Goal: Task Accomplishment & Management: Complete application form

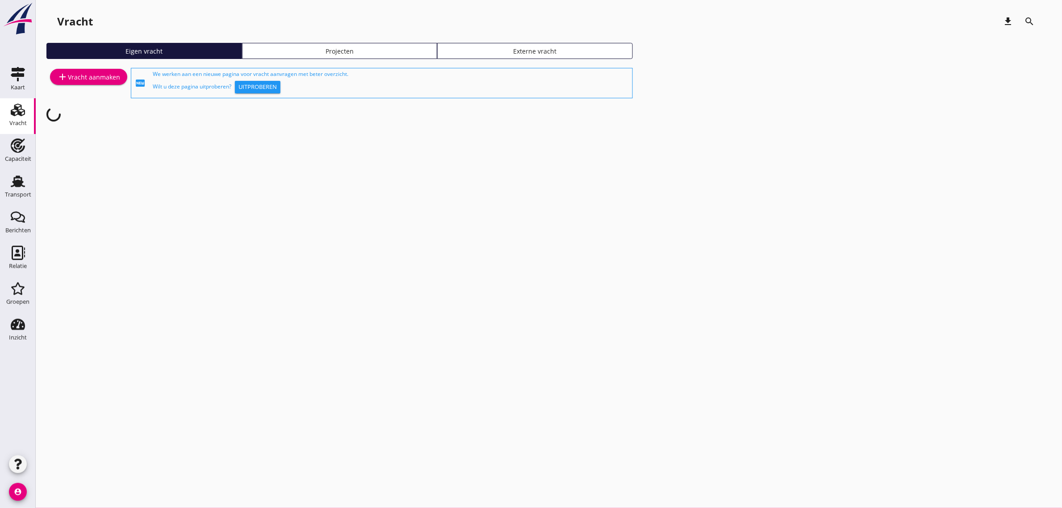
click at [108, 68] on div "add Vracht aanmaken" at bounding box center [88, 83] width 84 height 34
click at [106, 77] on div "add Vracht aanmaken" at bounding box center [88, 76] width 63 height 11
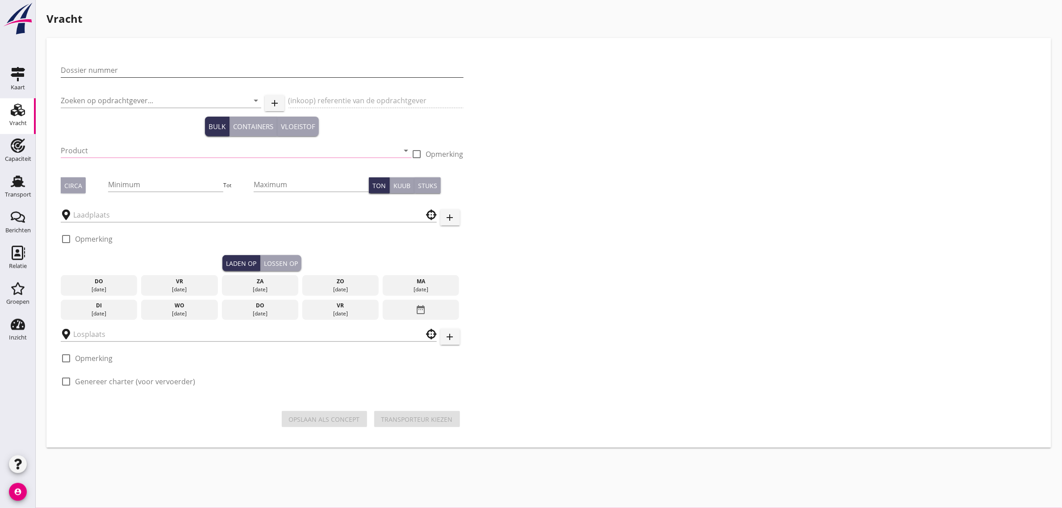
click at [138, 69] on input "Dossier nummer" at bounding box center [262, 70] width 403 height 14
type input "20250602"
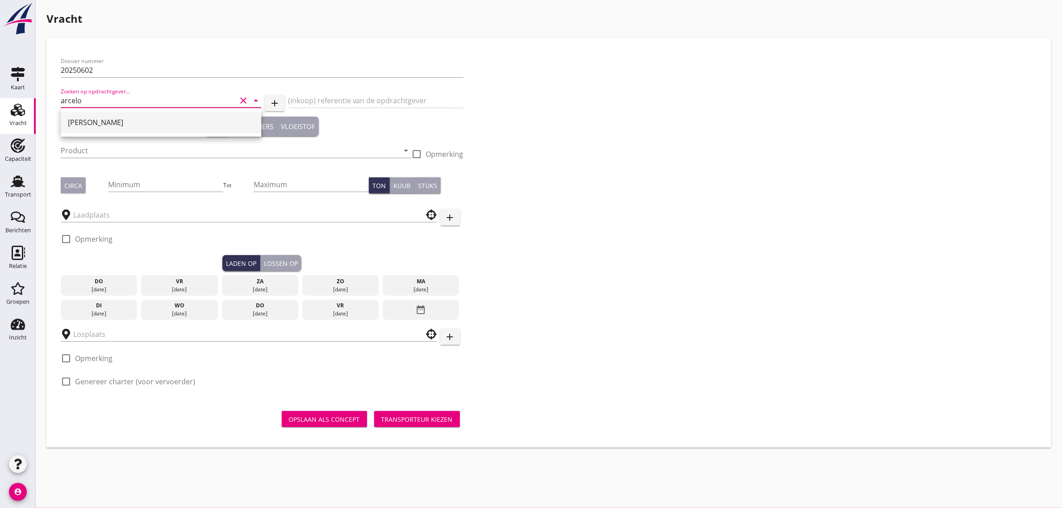
click at [115, 119] on div "[PERSON_NAME]" at bounding box center [161, 122] width 186 height 11
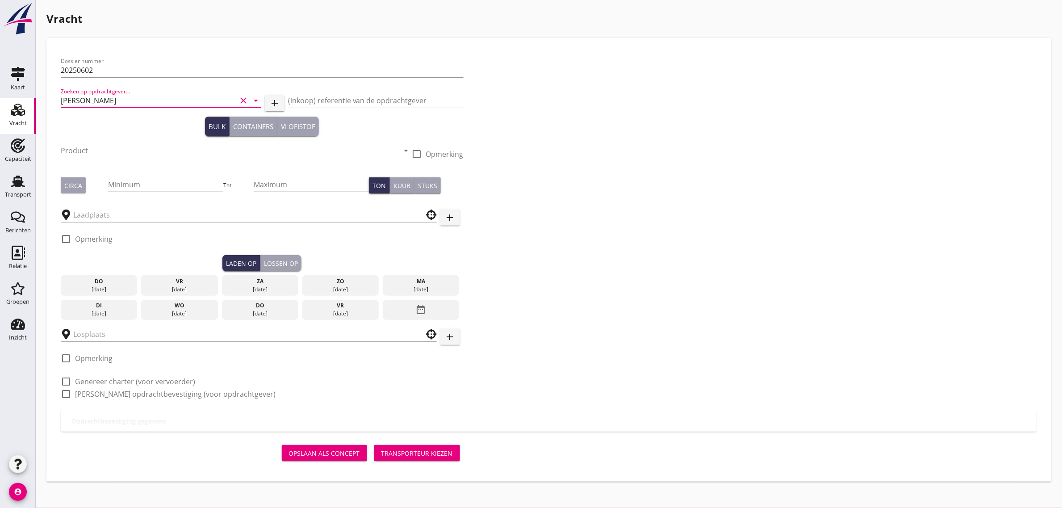
type input "[PERSON_NAME]"
click at [92, 159] on div "Product arrow_drop_down" at bounding box center [236, 154] width 351 height 23
click at [91, 155] on input "Product" at bounding box center [230, 150] width 339 height 14
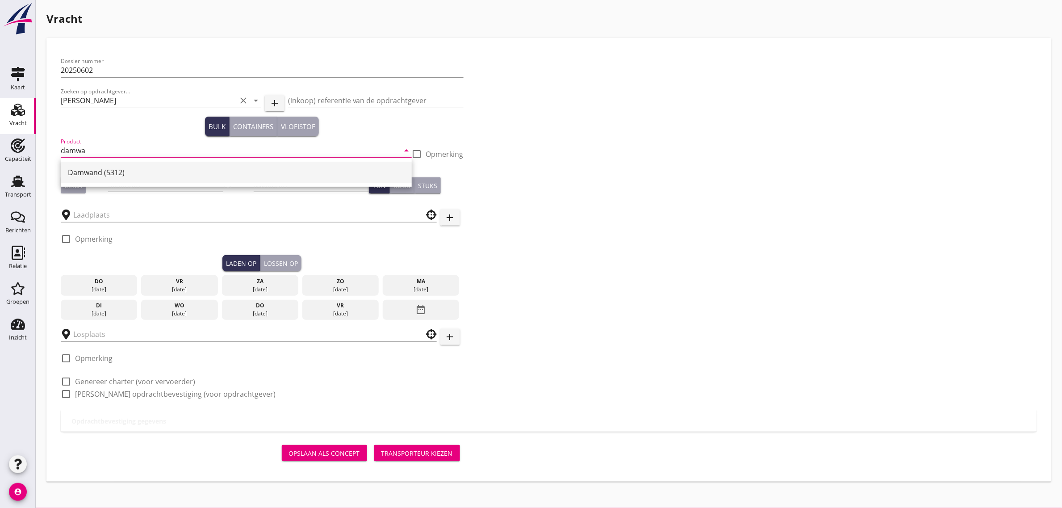
click at [91, 174] on div "Damwand (5312)" at bounding box center [236, 172] width 337 height 11
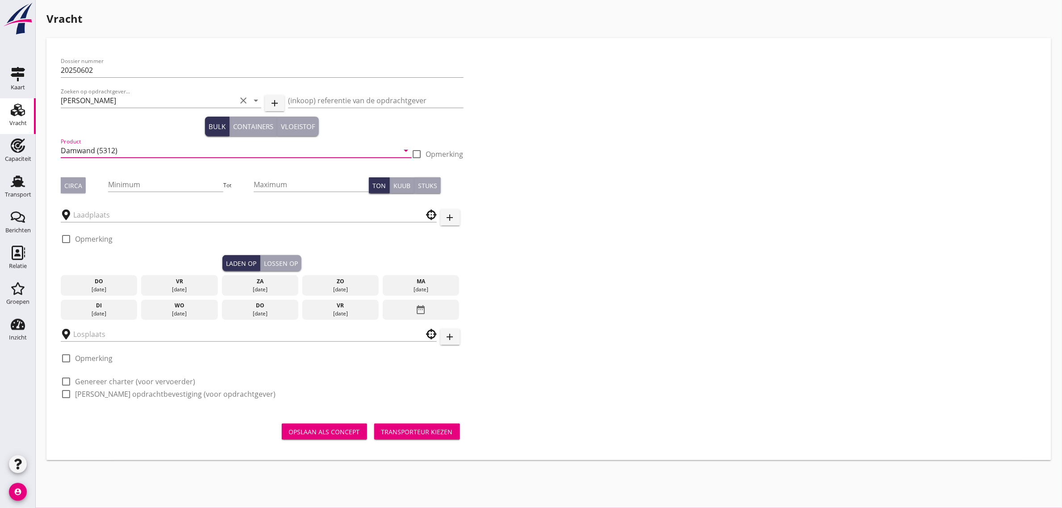
type input "Damwand (5312)"
click at [82, 181] on button "Circa" at bounding box center [73, 185] width 25 height 16
click at [121, 189] on input "Minimum" at bounding box center [165, 184] width 115 height 14
type input "900"
click at [124, 220] on input "text" at bounding box center [242, 215] width 339 height 14
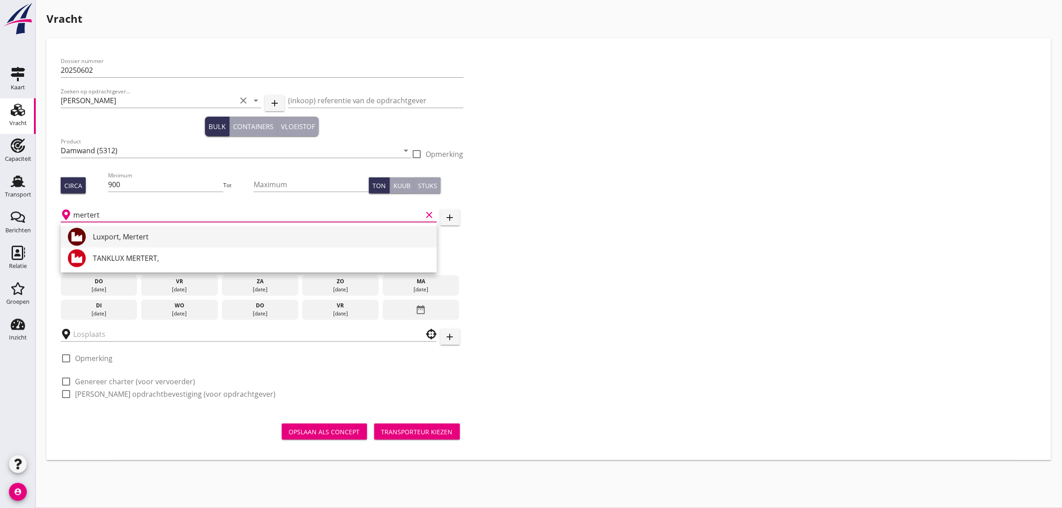
click at [137, 240] on div "Luxport, Mertert" at bounding box center [261, 236] width 337 height 11
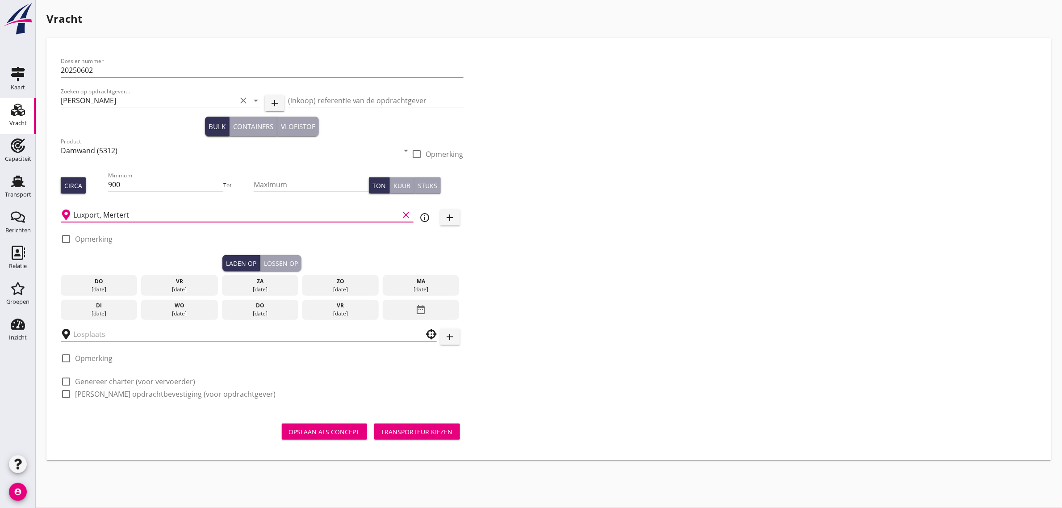
type input "Luxport, Mertert"
click at [327, 311] on div "[DATE]" at bounding box center [341, 314] width 72 height 8
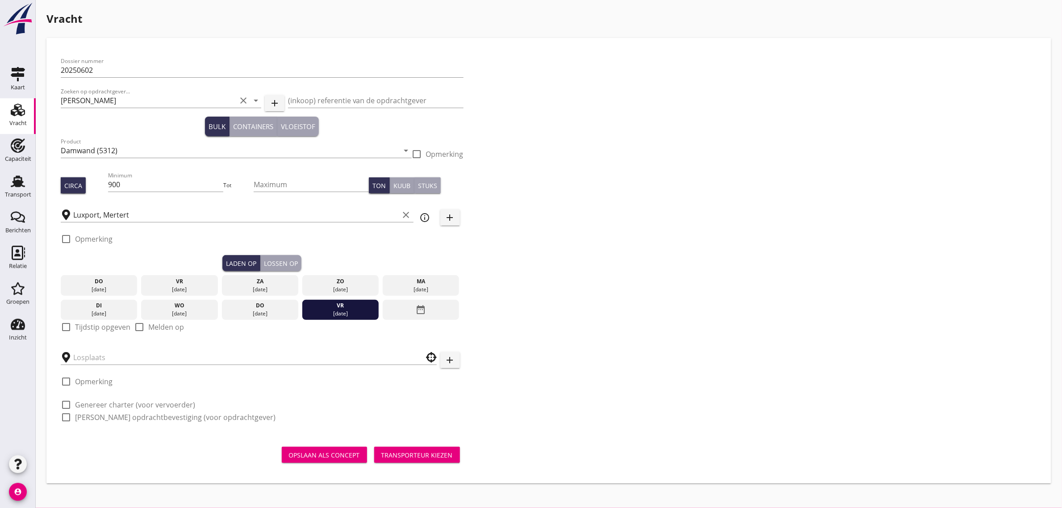
click at [110, 324] on label "Tijdstip opgeven" at bounding box center [102, 327] width 55 height 9
checkbox input "true"
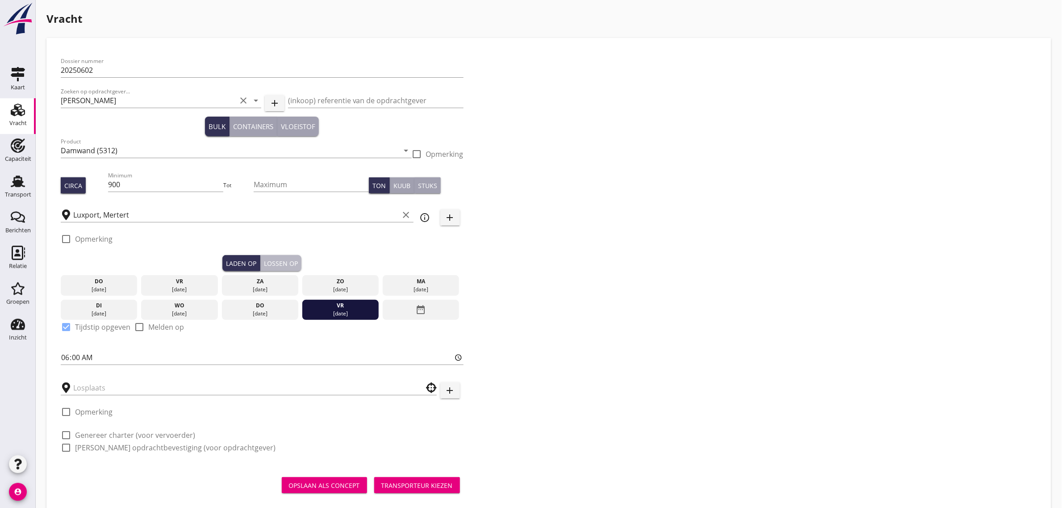
click at [268, 267] on div "Lossen op" at bounding box center [281, 263] width 34 height 9
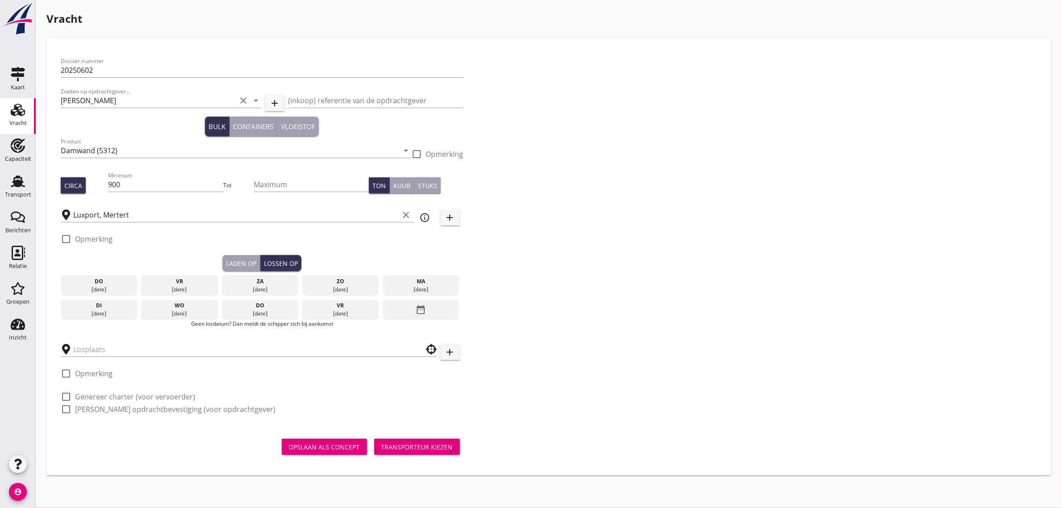
click at [450, 309] on div "date_range" at bounding box center [421, 310] width 76 height 21
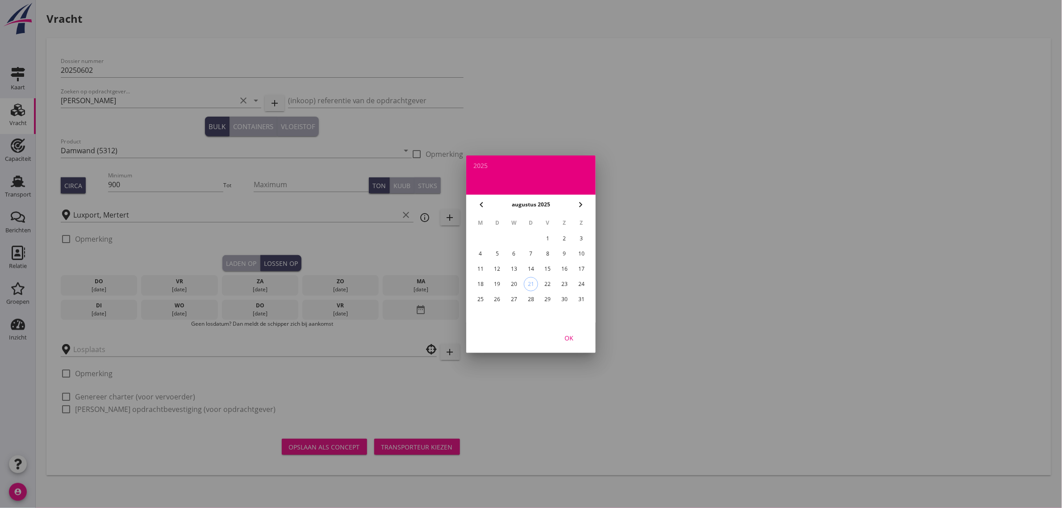
click at [584, 204] on icon "chevron_right" at bounding box center [580, 204] width 11 height 11
click at [477, 252] on div "8" at bounding box center [481, 254] width 14 height 14
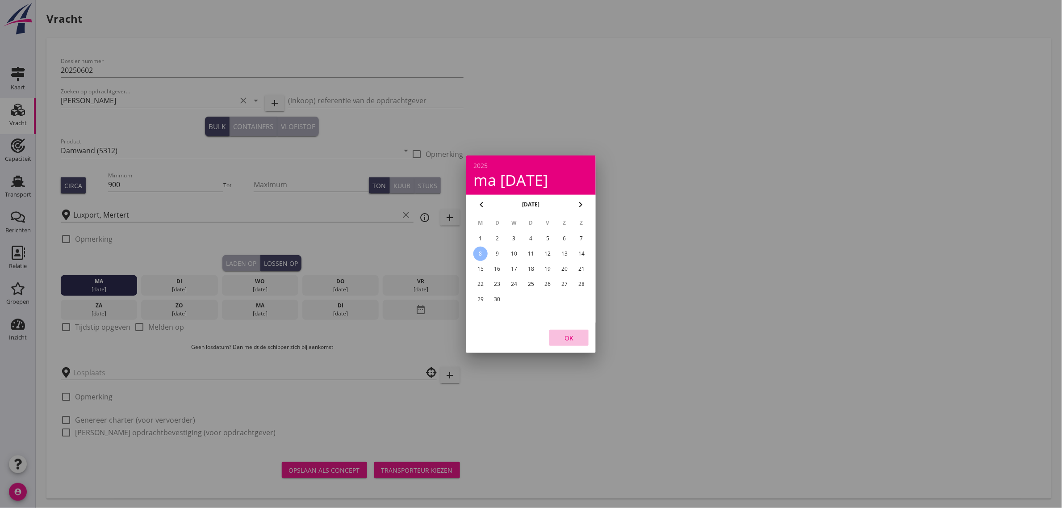
click at [563, 331] on button "OK" at bounding box center [569, 338] width 39 height 16
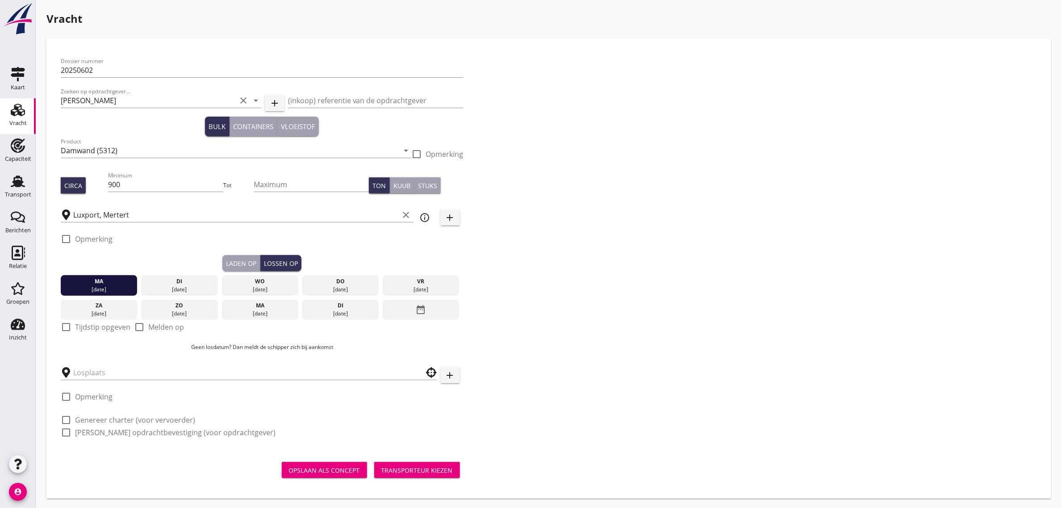
click at [92, 327] on label "Tijdstip opgeven" at bounding box center [102, 327] width 55 height 9
checkbox input "true"
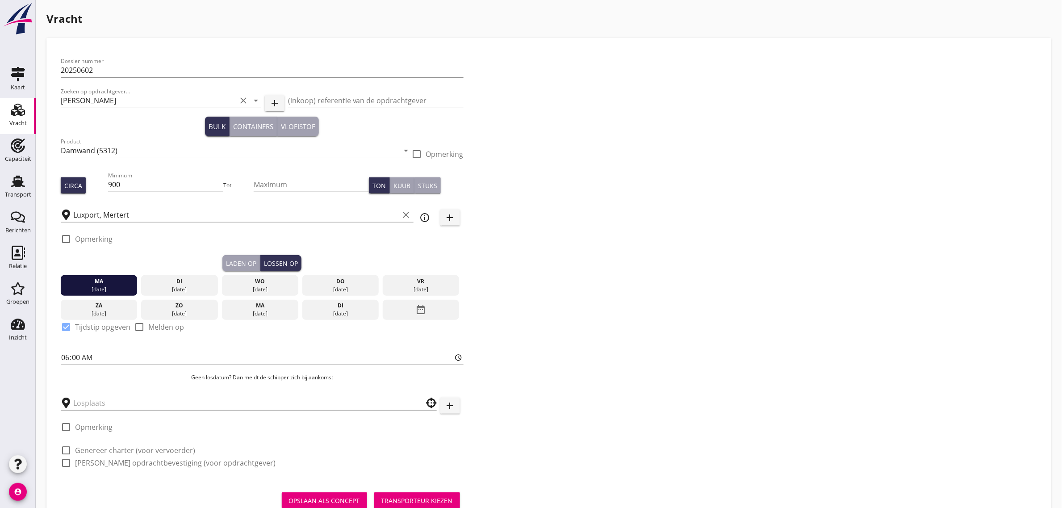
click at [95, 372] on div at bounding box center [262, 370] width 403 height 5
click at [101, 406] on input "text" at bounding box center [242, 403] width 339 height 14
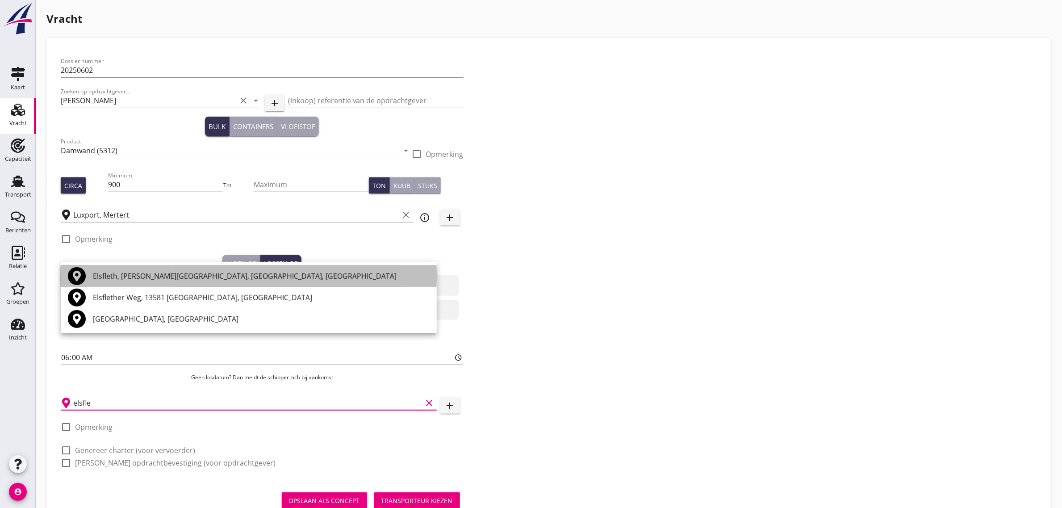
click at [129, 277] on div "Elsfleth, [PERSON_NAME][GEOGRAPHIC_DATA], [GEOGRAPHIC_DATA], [GEOGRAPHIC_DATA]" at bounding box center [261, 276] width 337 height 11
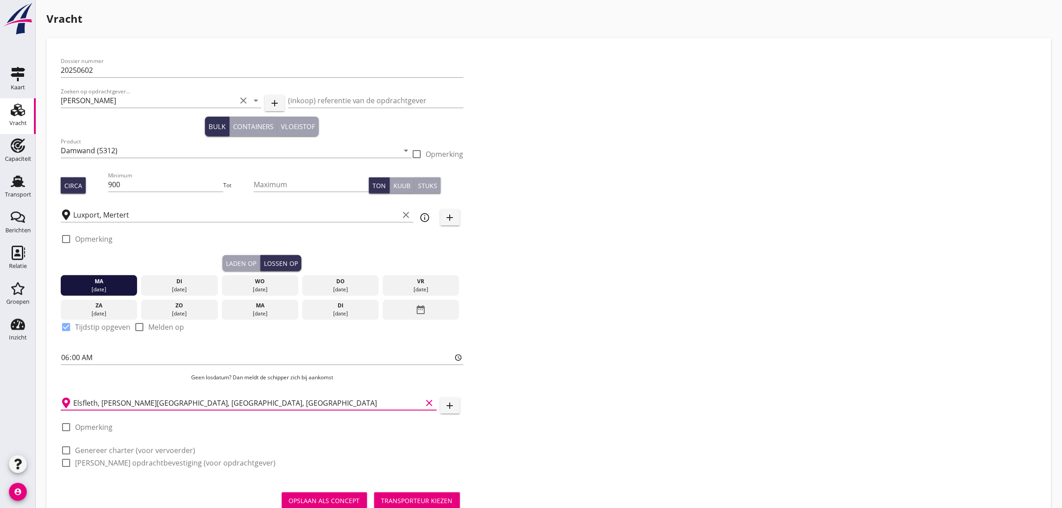
type input "Elsfleth, [PERSON_NAME][GEOGRAPHIC_DATA], [GEOGRAPHIC_DATA], [GEOGRAPHIC_DATA]"
click at [110, 456] on div "check_box_outline_blank [PERSON_NAME] opdrachtbevestiging (voor opdrachtgever)" at bounding box center [262, 462] width 403 height 13
click at [110, 452] on label "Genereer charter (voor vervoerder)" at bounding box center [135, 450] width 120 height 9
checkbox input "true"
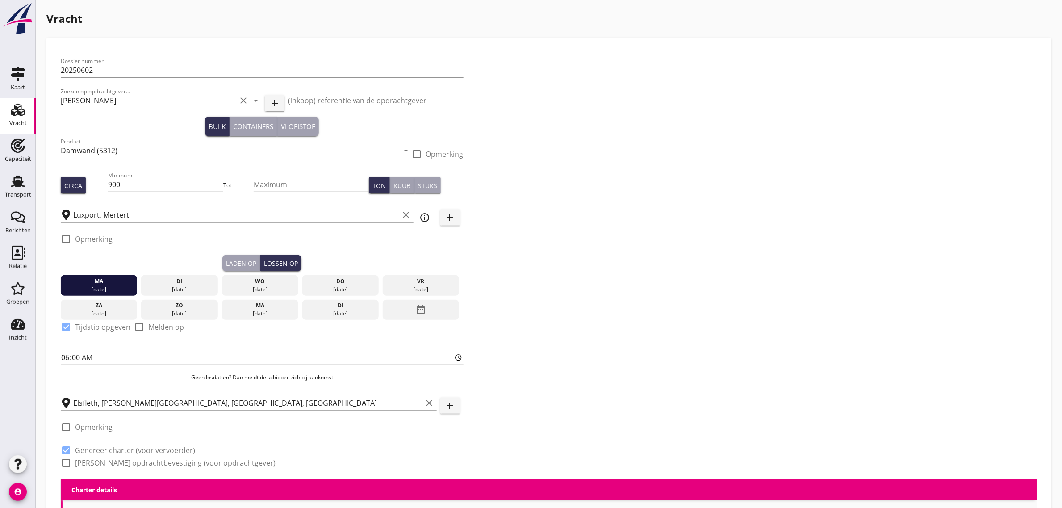
click at [108, 467] on div "check_box_outline_blank [PERSON_NAME] opdrachtbevestiging (voor opdrachtgever)" at bounding box center [168, 462] width 215 height 11
click at [151, 459] on label "[PERSON_NAME] opdrachtbevestiging (voor opdrachtgever)" at bounding box center [175, 462] width 201 height 9
checkbox input "true"
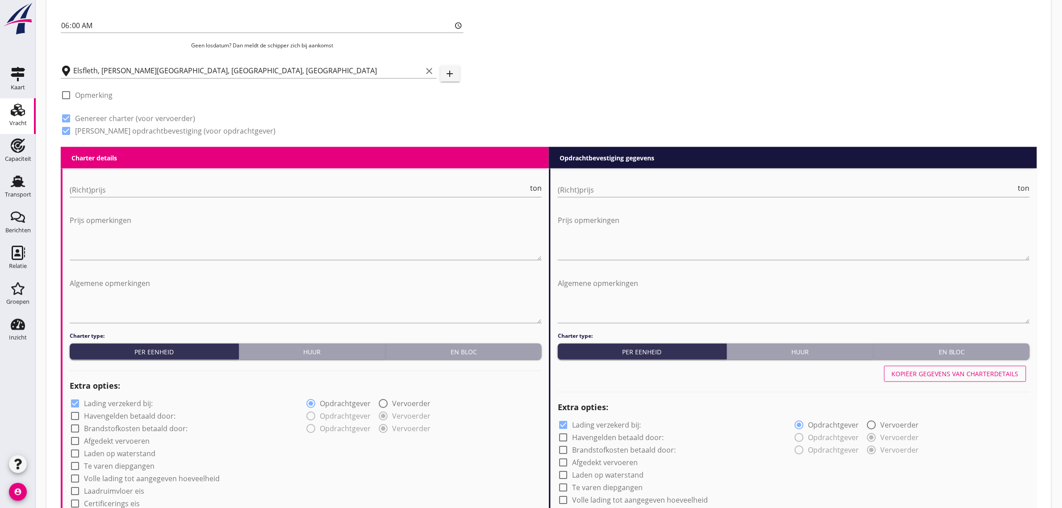
scroll to position [391, 0]
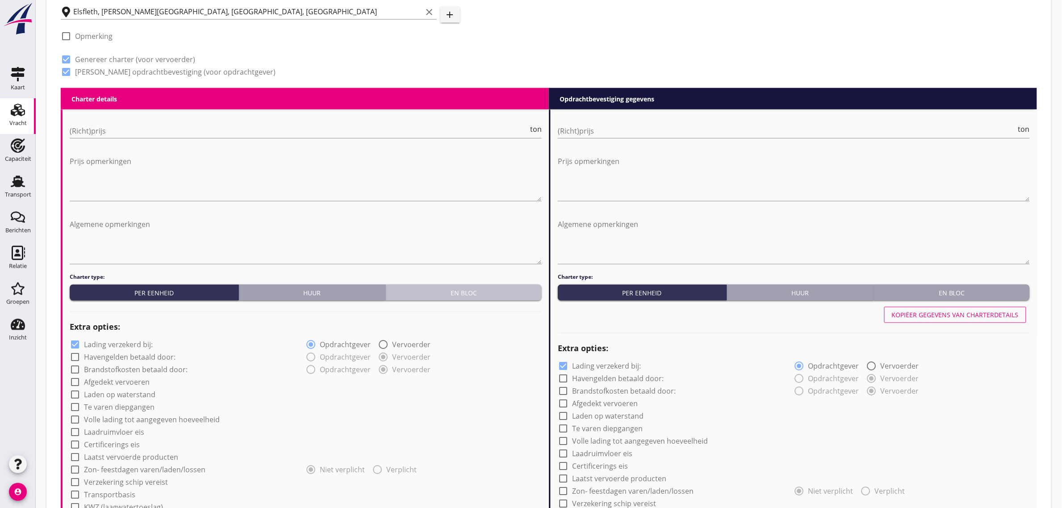
drag, startPoint x: 448, startPoint y: 289, endPoint x: 197, endPoint y: 142, distance: 291.6
click at [449, 289] on div "En bloc" at bounding box center [464, 292] width 149 height 9
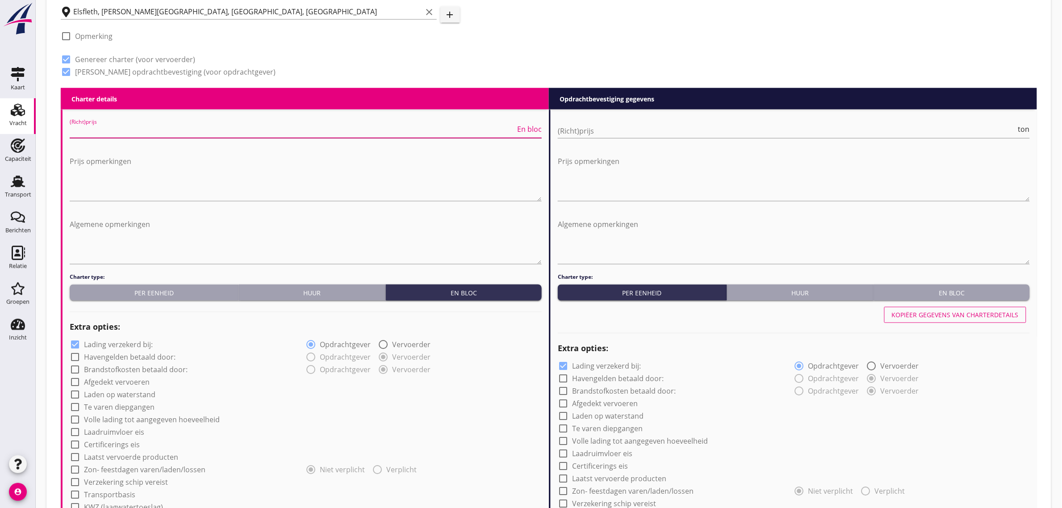
click at [152, 124] on input "(Richt)prijs" at bounding box center [293, 131] width 446 height 14
type input "0"
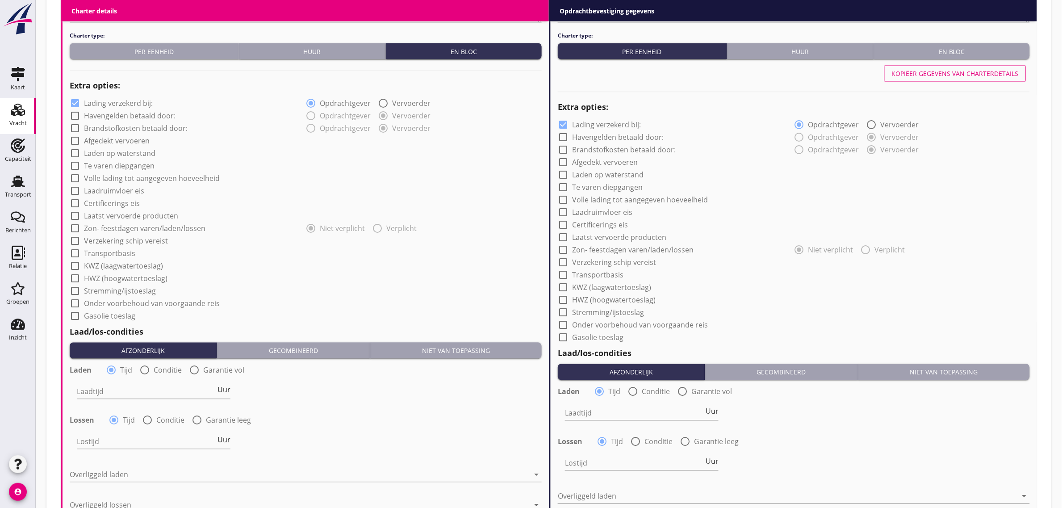
scroll to position [670, 0]
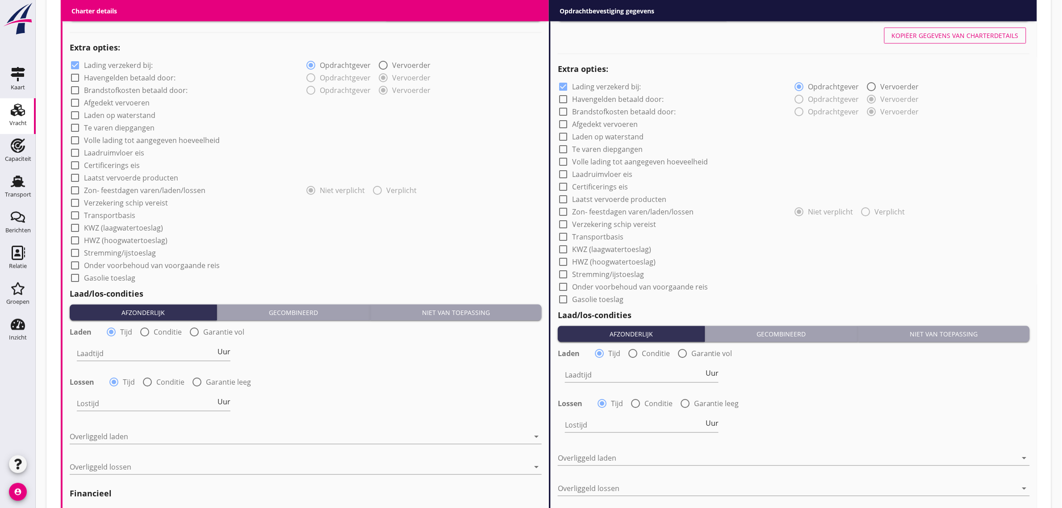
click at [131, 113] on label "Laden op waterstand" at bounding box center [119, 115] width 71 height 9
checkbox input "true"
click at [121, 215] on label "Transportbasis" at bounding box center [109, 215] width 51 height 9
checkbox input "true"
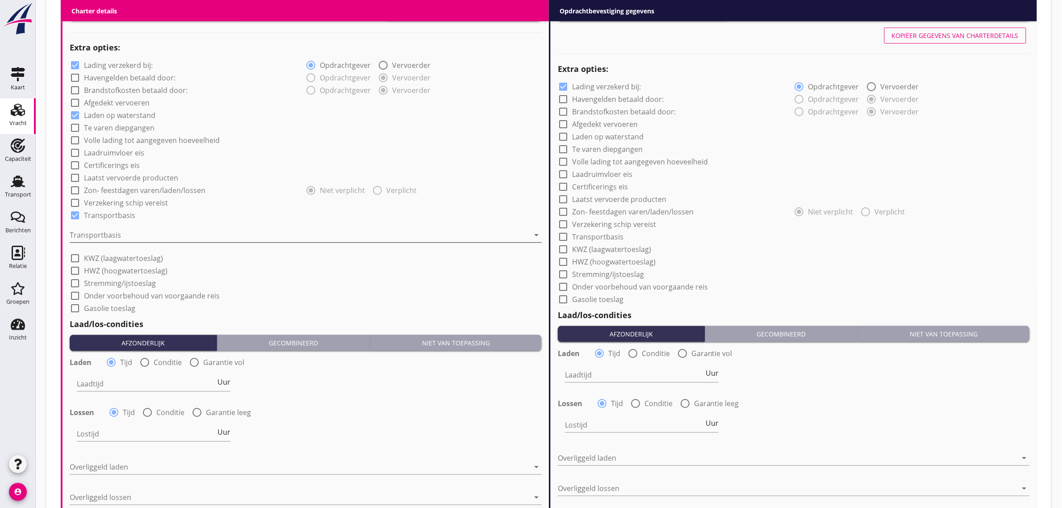
click at [122, 235] on div at bounding box center [300, 235] width 460 height 14
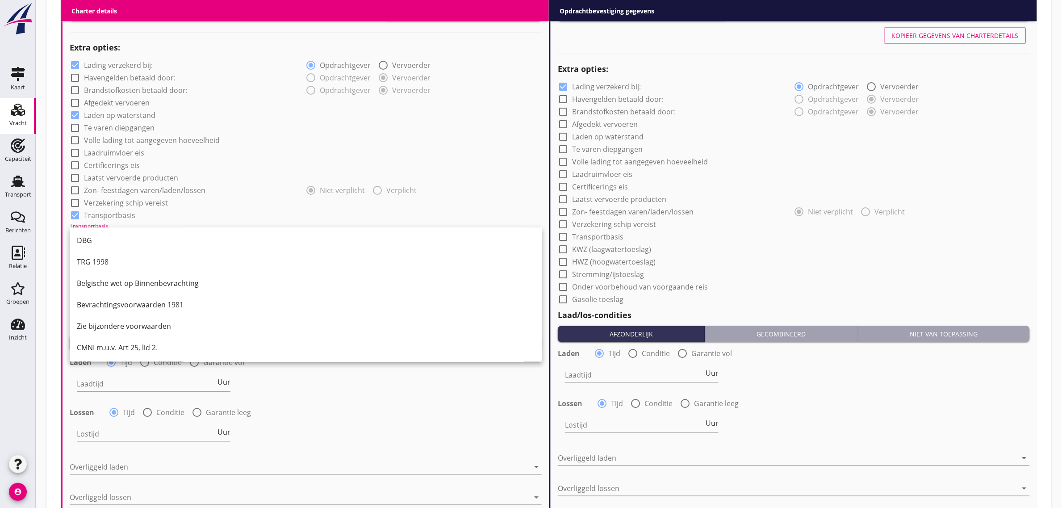
scroll to position [23, 0]
click at [121, 345] on div "CMNI m.u.v. Art 25, lid 2." at bounding box center [306, 347] width 458 height 11
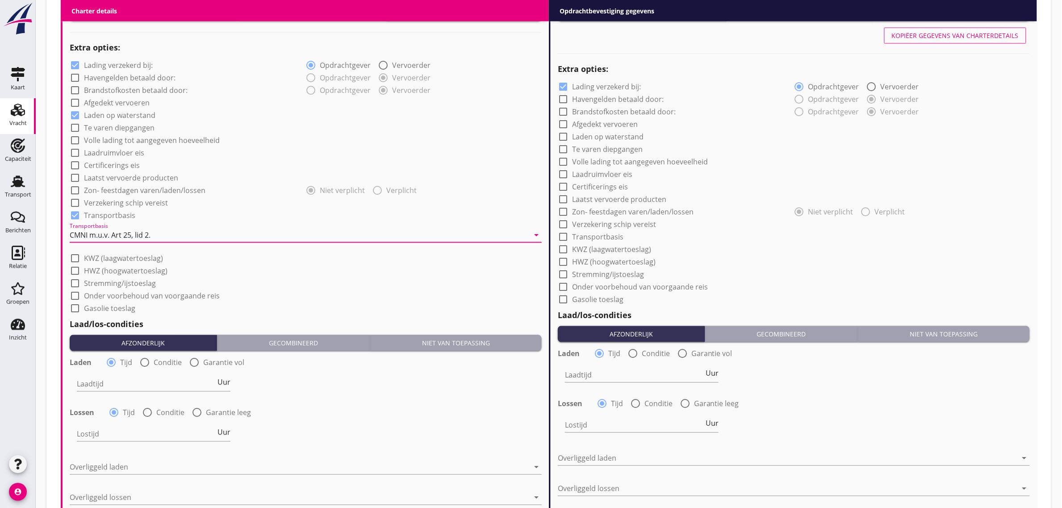
click at [357, 374] on div "Laadtijd Uur" at bounding box center [306, 385] width 474 height 32
click at [135, 385] on input "Laadtijd" at bounding box center [146, 384] width 139 height 14
type input "24"
click at [338, 395] on div "Laadtijd 24 Uur" at bounding box center [306, 385] width 474 height 32
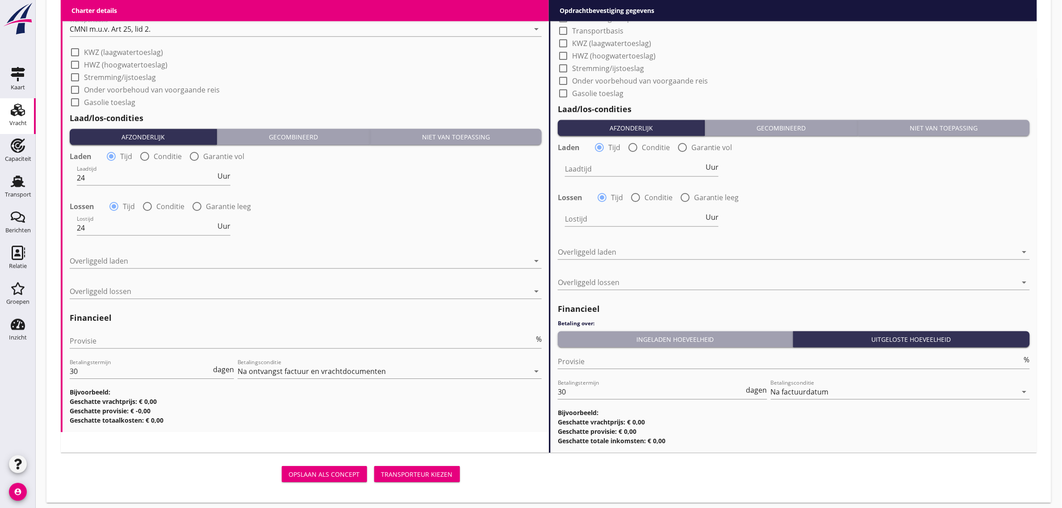
scroll to position [881, 0]
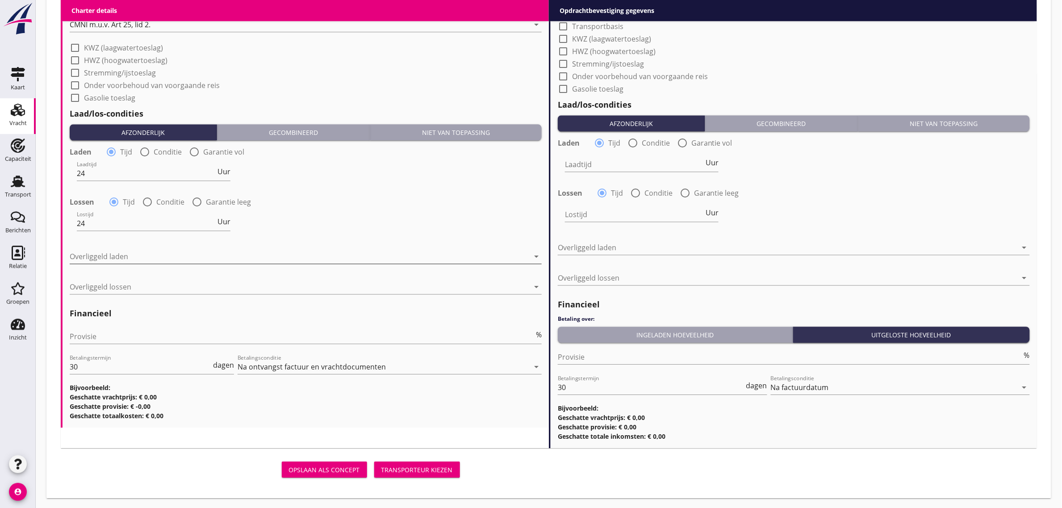
click at [117, 253] on div at bounding box center [300, 256] width 460 height 14
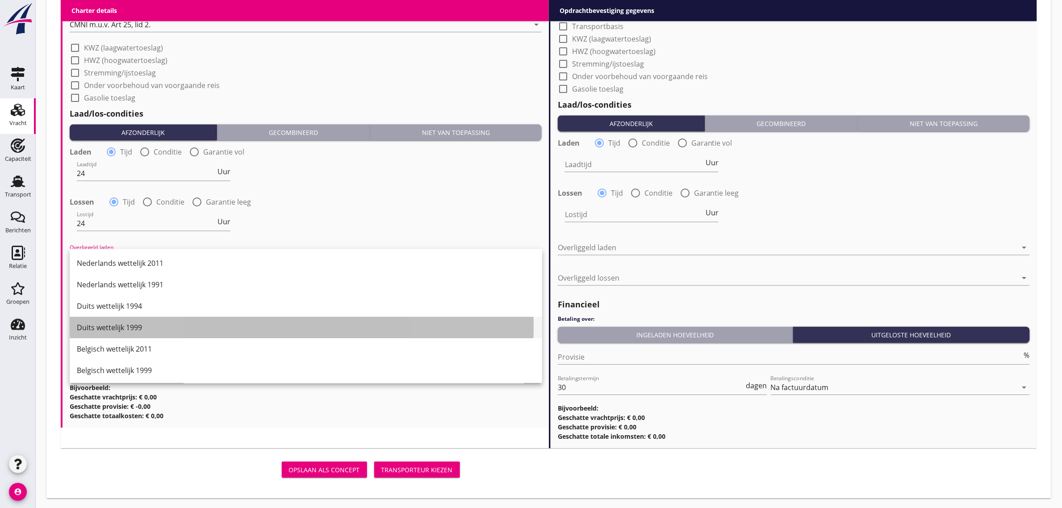
click at [133, 328] on div "Duits wettelijk 1999" at bounding box center [306, 327] width 458 height 11
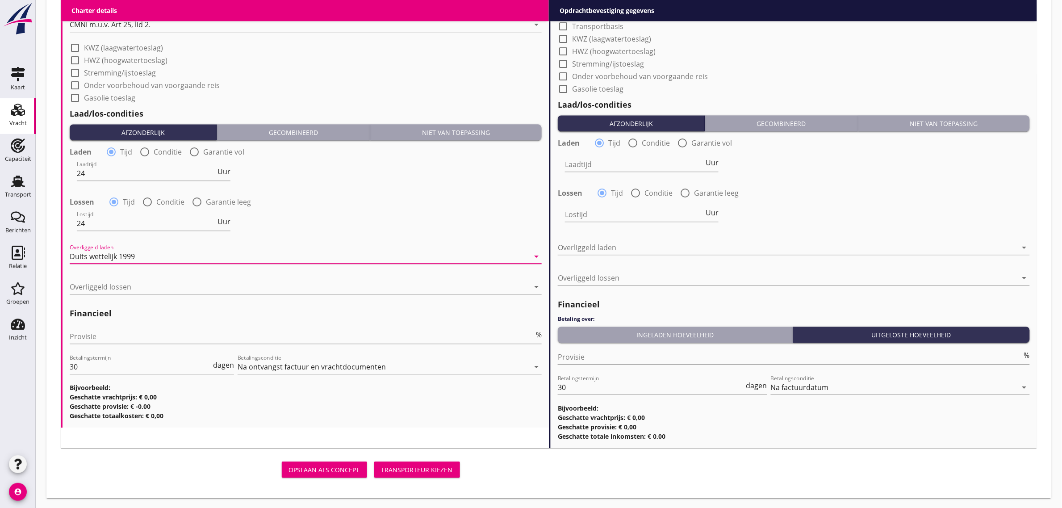
click at [126, 296] on div "Overliggeld lossen arrow_drop_down" at bounding box center [306, 291] width 472 height 23
click at [124, 289] on div at bounding box center [300, 287] width 460 height 14
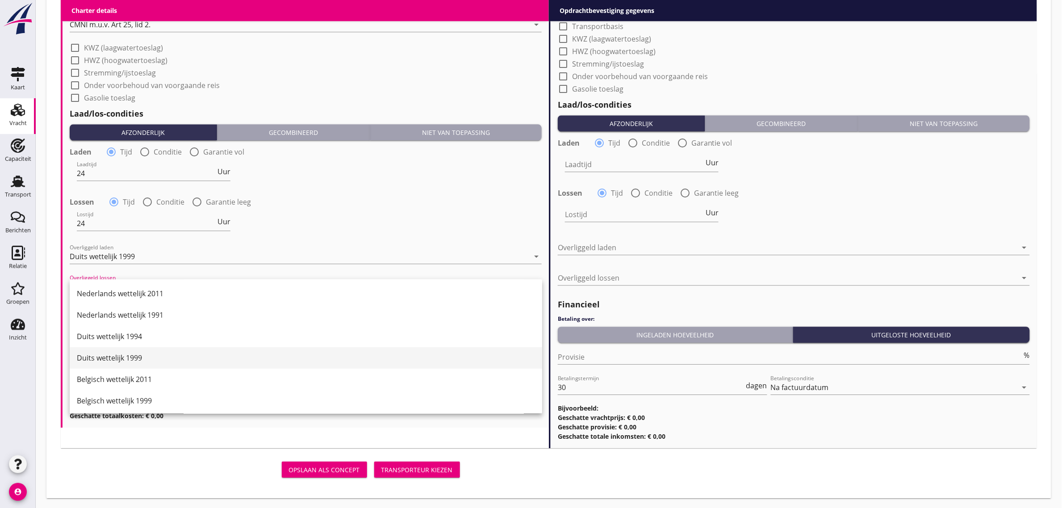
click at [137, 353] on div "Duits wettelijk 1999" at bounding box center [306, 357] width 458 height 11
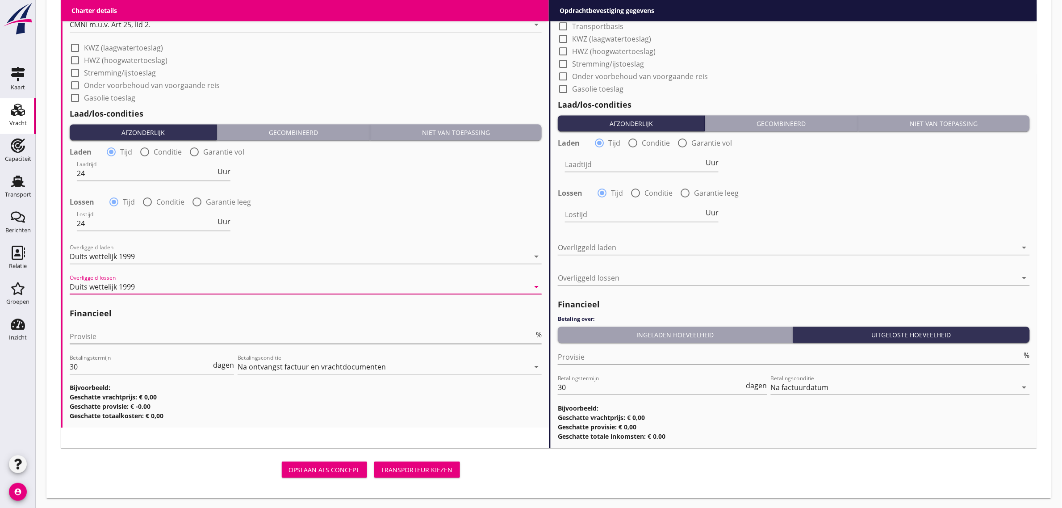
click at [137, 340] on input "Provisie" at bounding box center [302, 336] width 465 height 14
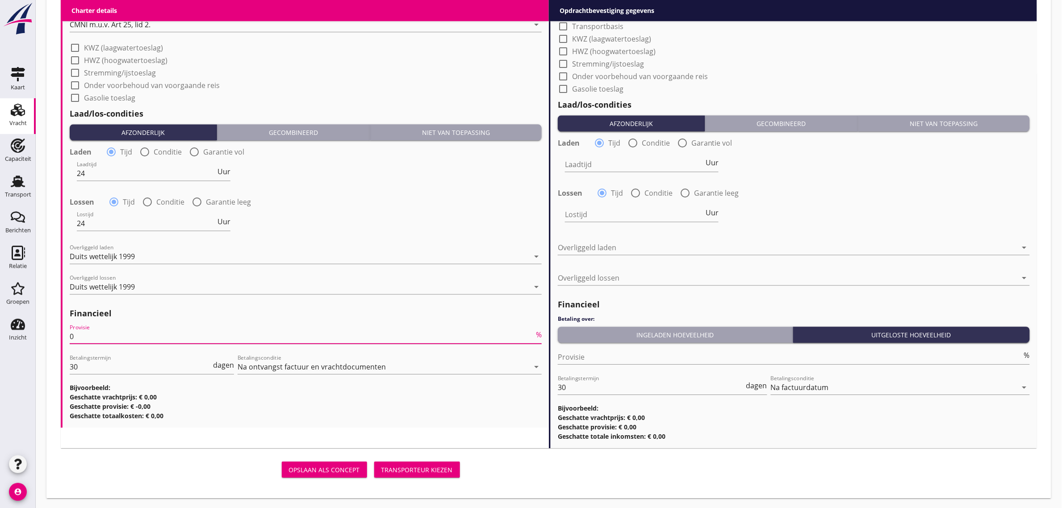
type input "0"
click at [362, 214] on div "Lostijd 24 Uur" at bounding box center [306, 224] width 474 height 32
click at [147, 338] on input "0" at bounding box center [302, 336] width 465 height 14
click at [969, 164] on div "Laadtijd Uur" at bounding box center [794, 165] width 474 height 32
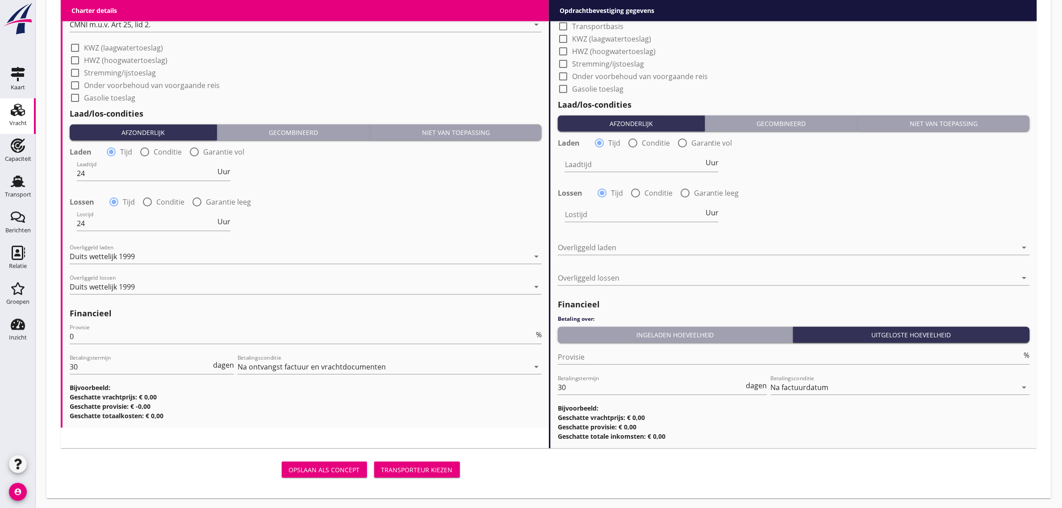
scroll to position [546, 0]
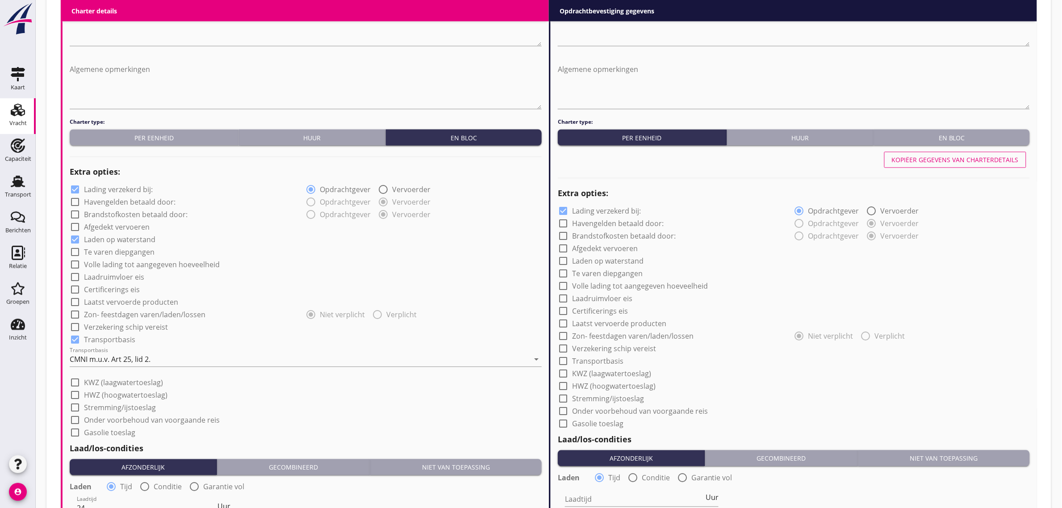
click at [954, 164] on div "Kopiëer gegevens van charterdetails" at bounding box center [955, 159] width 127 height 9
checkbox input "true"
type input "24"
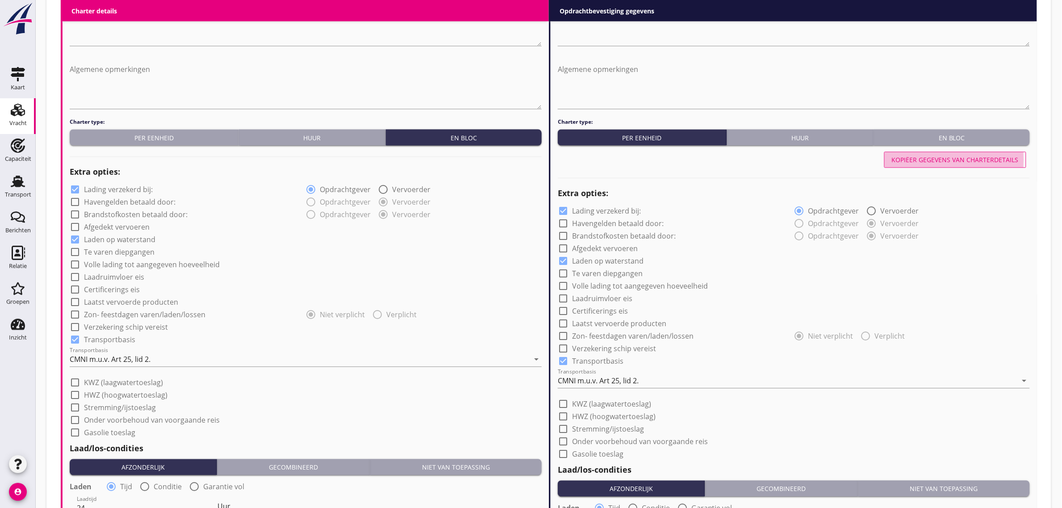
click at [954, 141] on div "En bloc" at bounding box center [952, 137] width 149 height 9
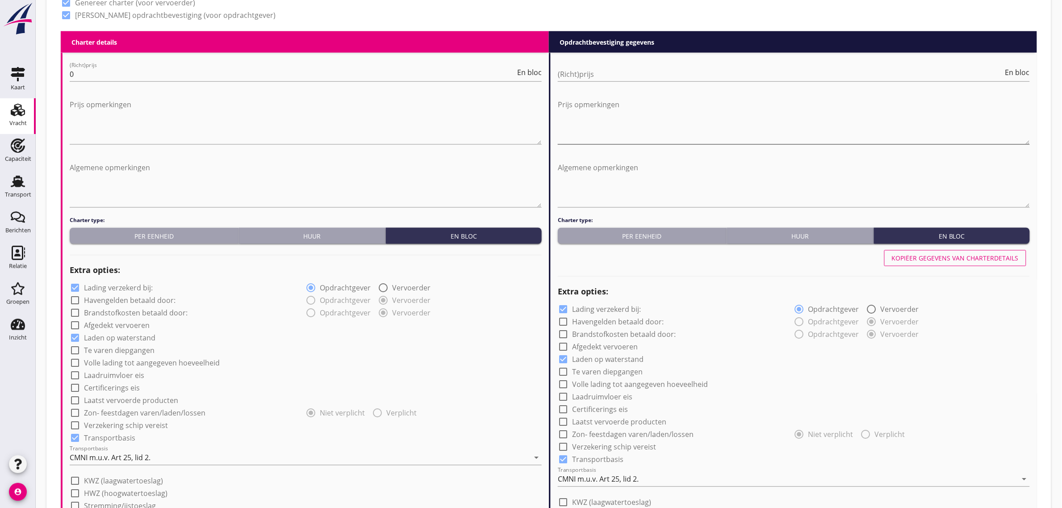
scroll to position [434, 0]
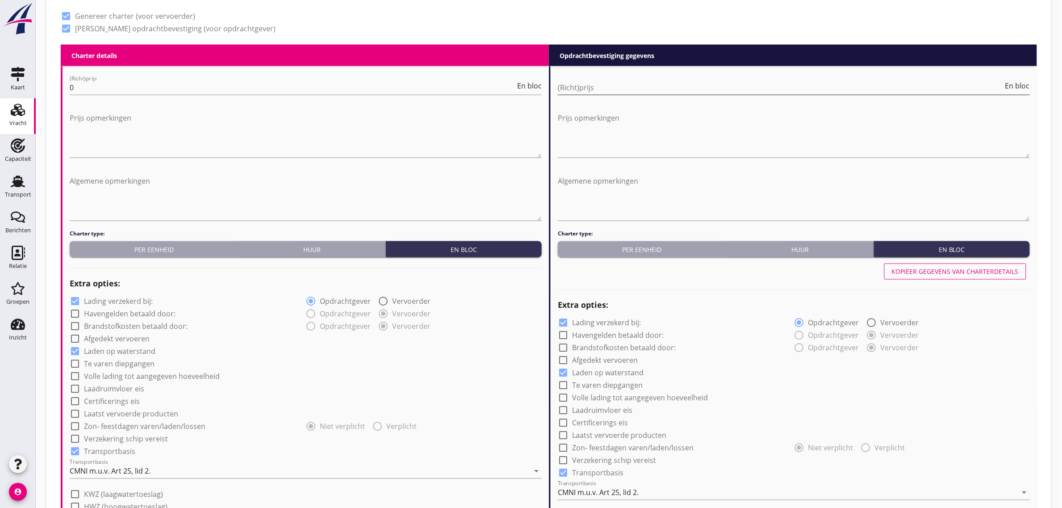
click at [597, 90] on input "(Richt)prijs" at bounding box center [781, 87] width 446 height 14
type input "31500"
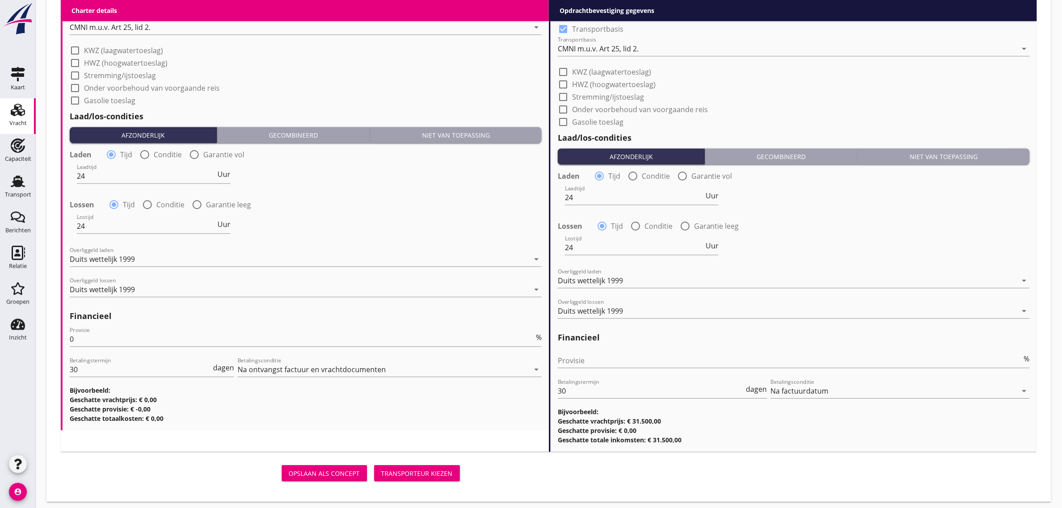
scroll to position [881, 0]
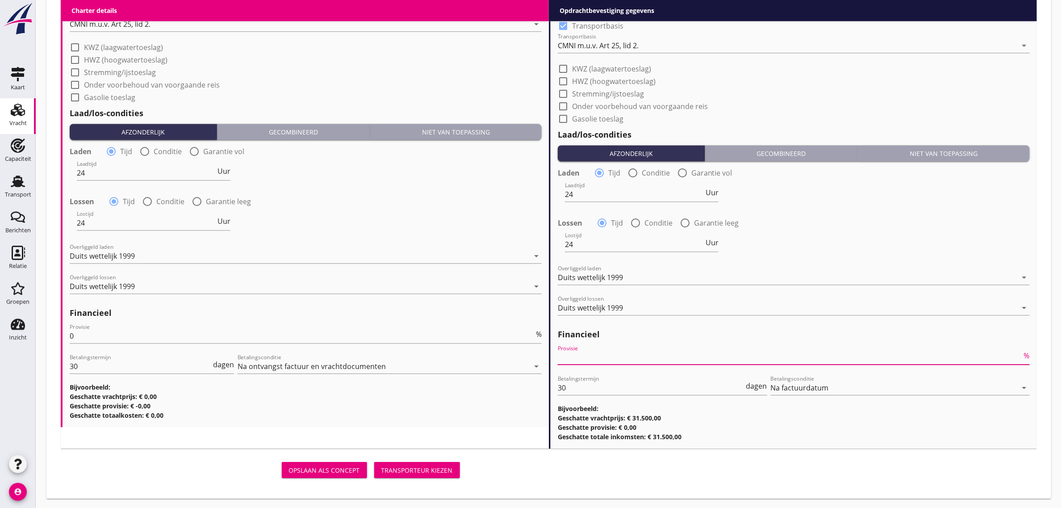
click at [641, 355] on input "Provisie" at bounding box center [790, 357] width 465 height 14
type input "0"
click at [482, 424] on div "(Richt)prijs 0 En bloc Prijs opmerkingen Algemene opmerkingen Charter type: Per…" at bounding box center [306, 23] width 487 height 808
click at [433, 467] on div "Transporteur kiezen" at bounding box center [417, 470] width 71 height 9
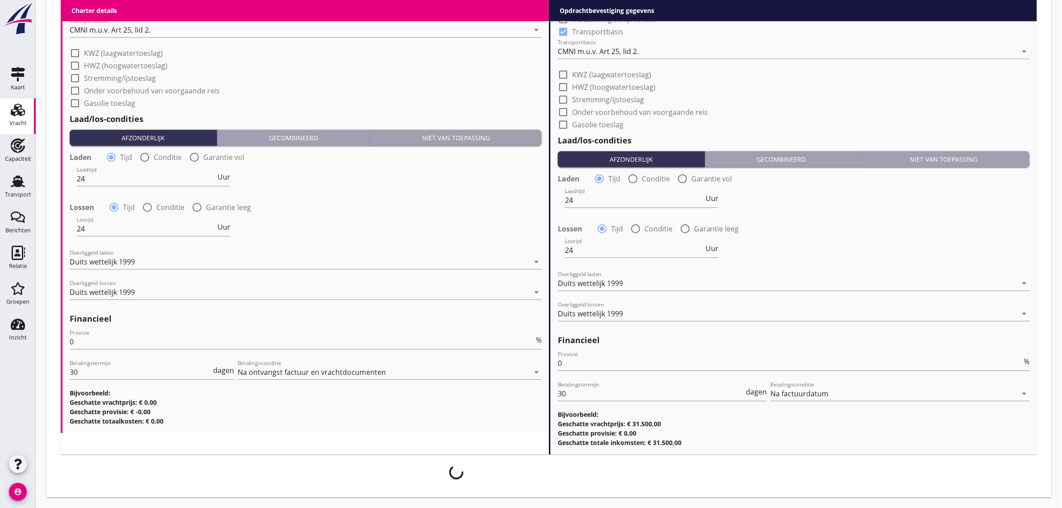
scroll to position [875, 0]
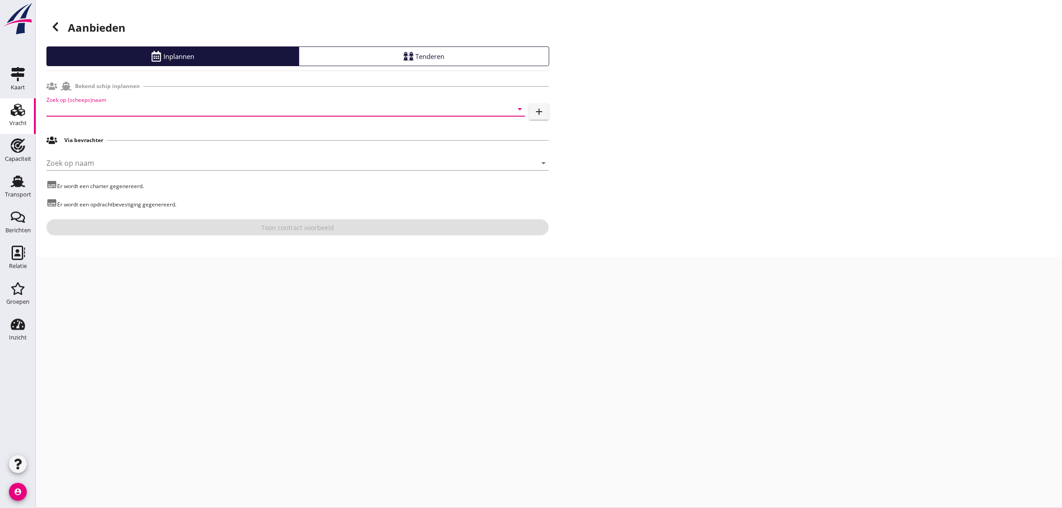
click at [100, 106] on input "Zoek op (scheeps)naam" at bounding box center [273, 109] width 454 height 14
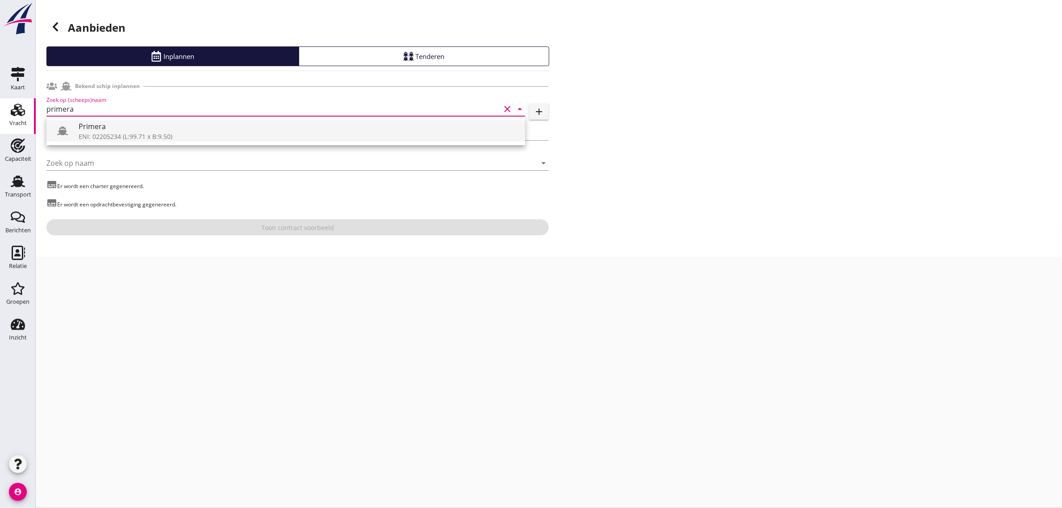
click at [101, 121] on div "Primera" at bounding box center [299, 126] width 440 height 11
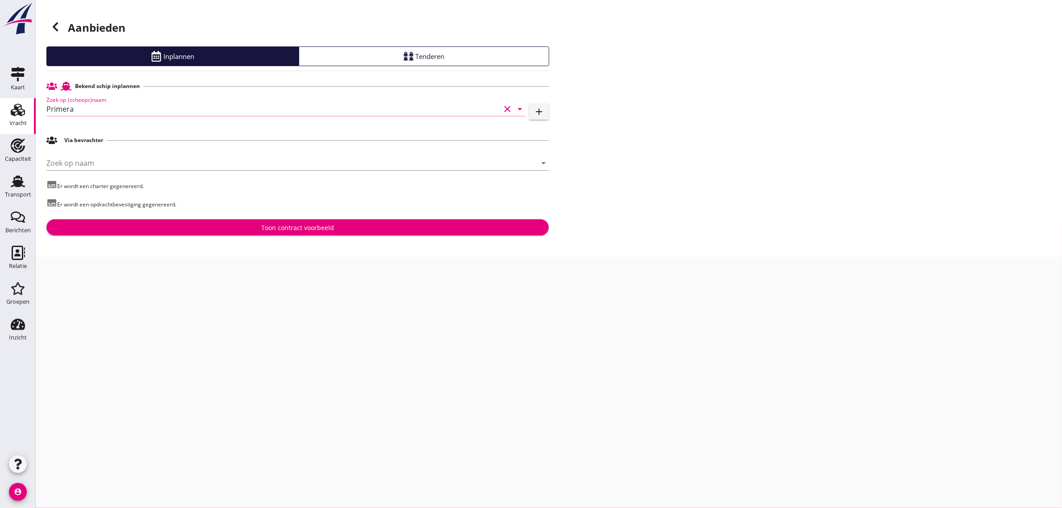
type input "Primera"
click at [191, 231] on div "Toon contract voorbeeld" at bounding box center [298, 227] width 488 height 9
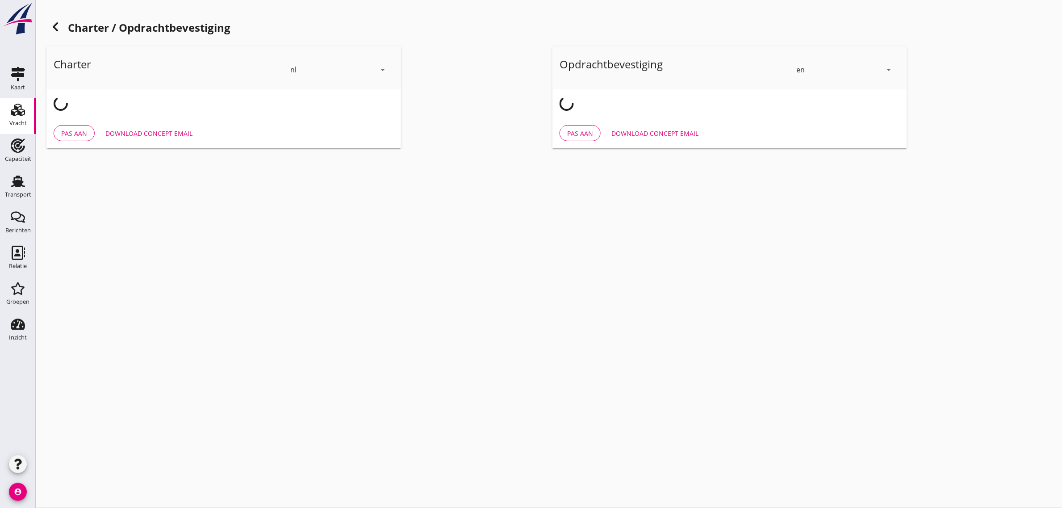
click at [802, 71] on div "en" at bounding box center [801, 70] width 8 height 8
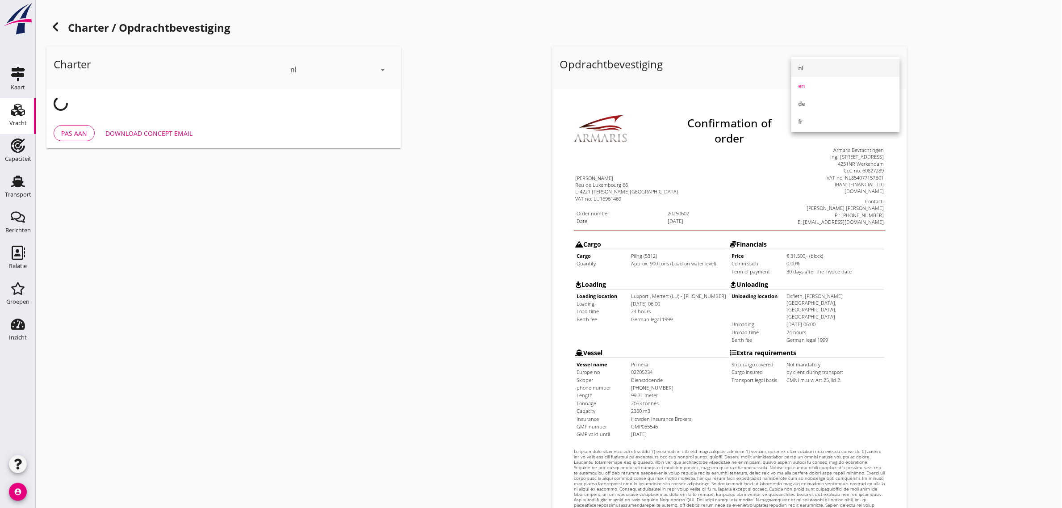
click at [822, 70] on div "nl" at bounding box center [846, 68] width 94 height 11
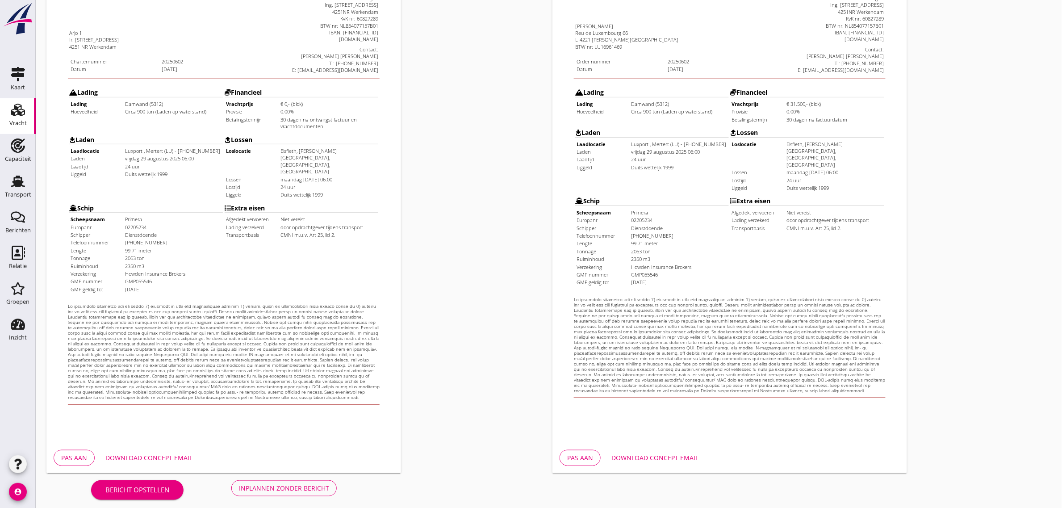
scroll to position [153, 0]
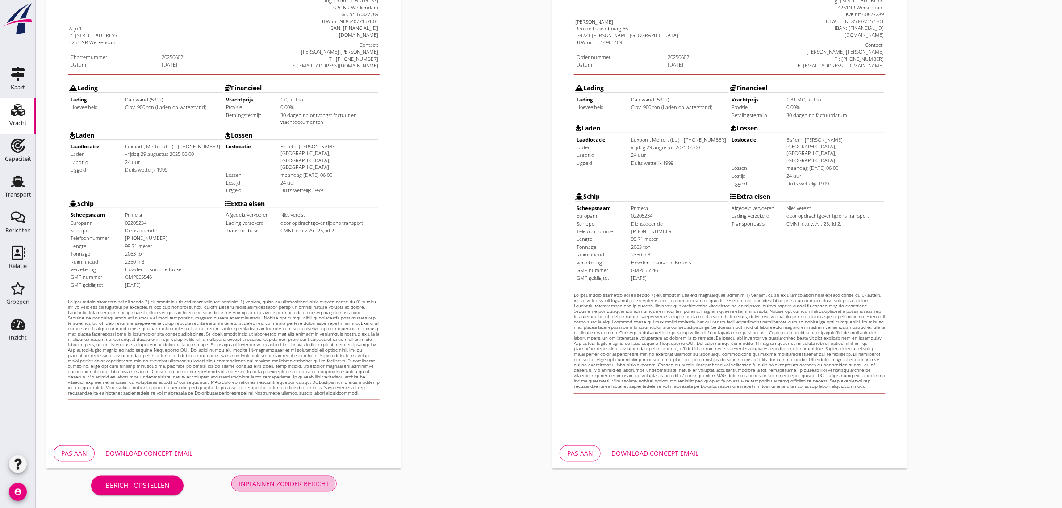
click at [318, 479] on div "Inplannen zonder bericht" at bounding box center [284, 483] width 90 height 9
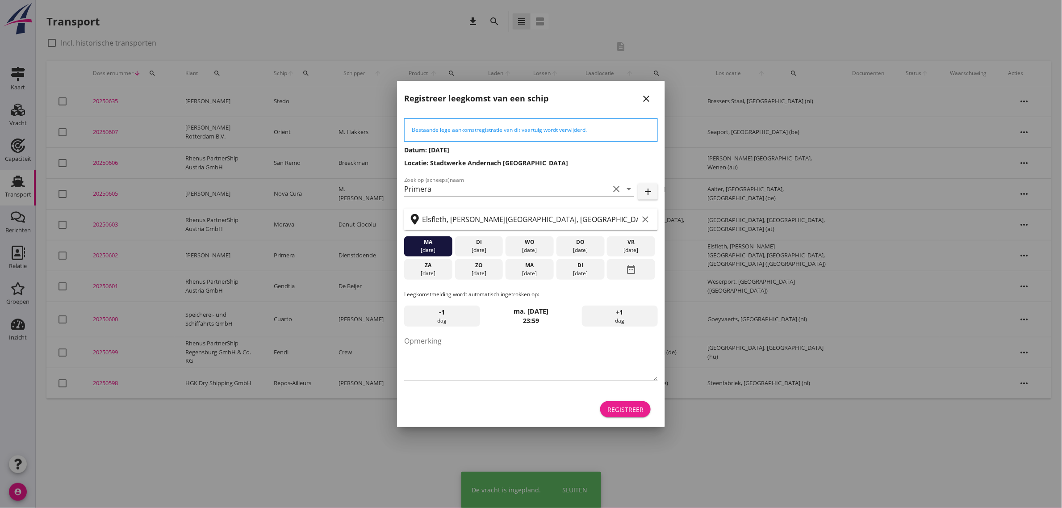
click at [644, 409] on div "Registreer" at bounding box center [626, 409] width 36 height 9
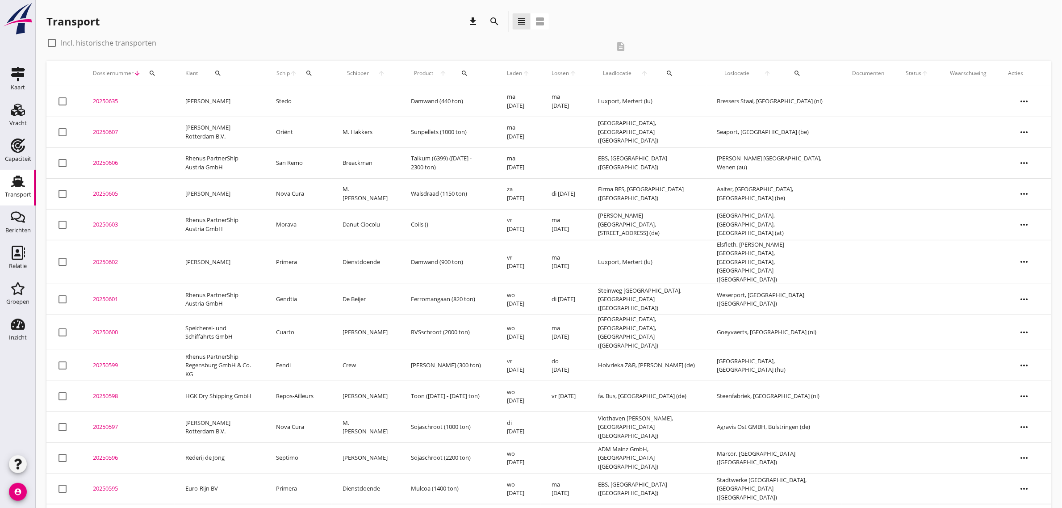
click at [196, 254] on td "[PERSON_NAME]" at bounding box center [220, 262] width 91 height 44
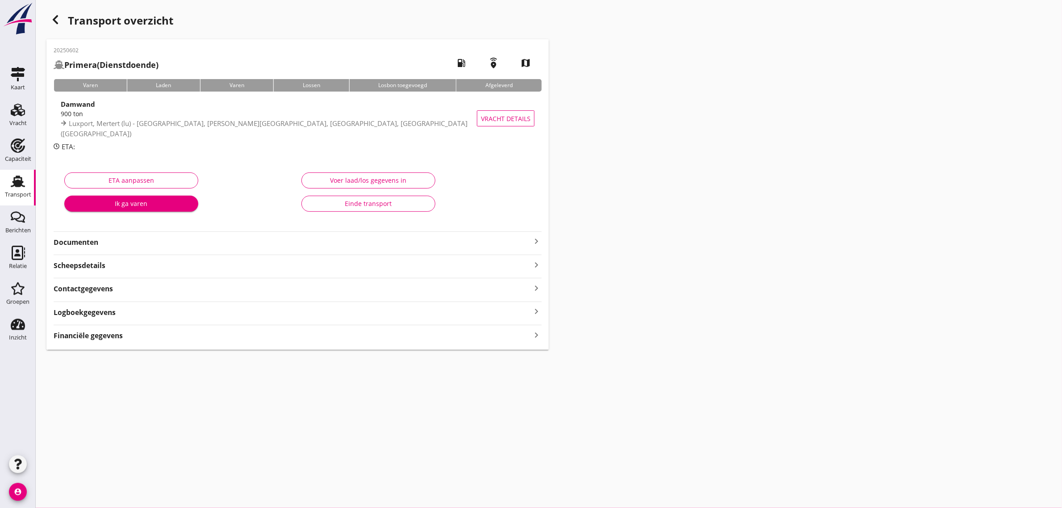
drag, startPoint x: 71, startPoint y: 245, endPoint x: 165, endPoint y: 250, distance: 94.9
click at [71, 245] on strong "Documenten" at bounding box center [293, 242] width 478 height 10
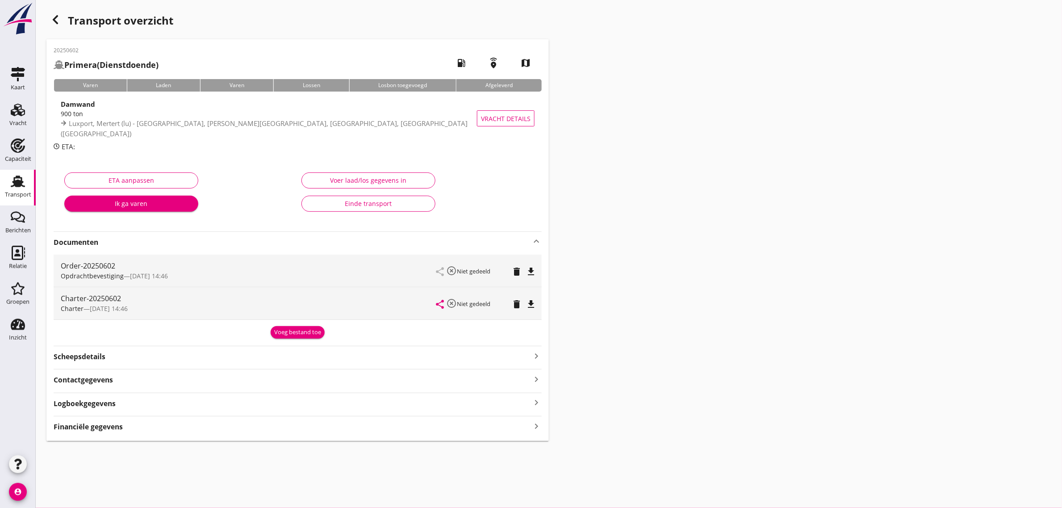
click at [533, 304] on icon "file_download" at bounding box center [531, 304] width 11 height 11
click at [646, 240] on div "Transport overzicht 20250602 Primera (Dienstdoende) local_gas_station emergency…" at bounding box center [549, 226] width 1027 height 452
click at [16, 191] on div "Transport" at bounding box center [18, 195] width 26 height 13
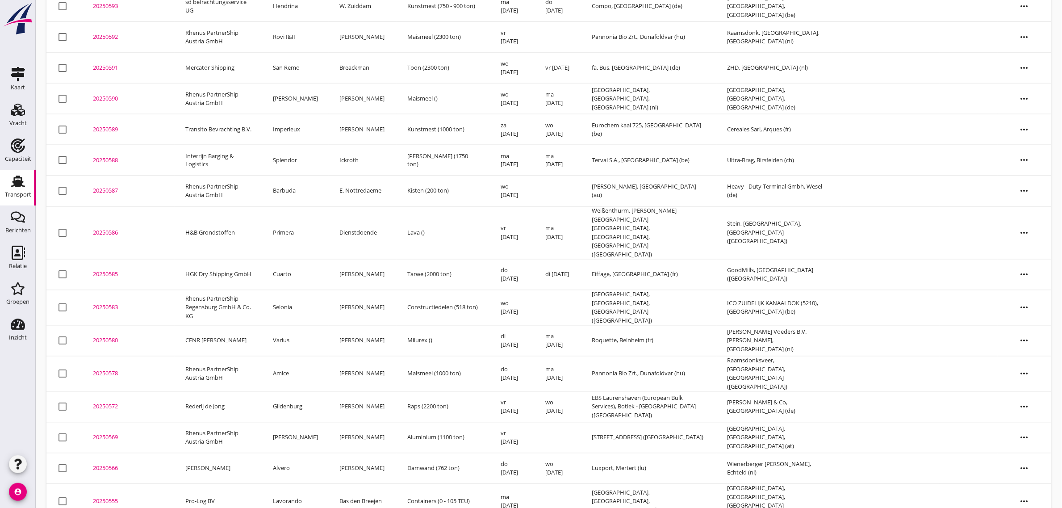
scroll to position [516, 0]
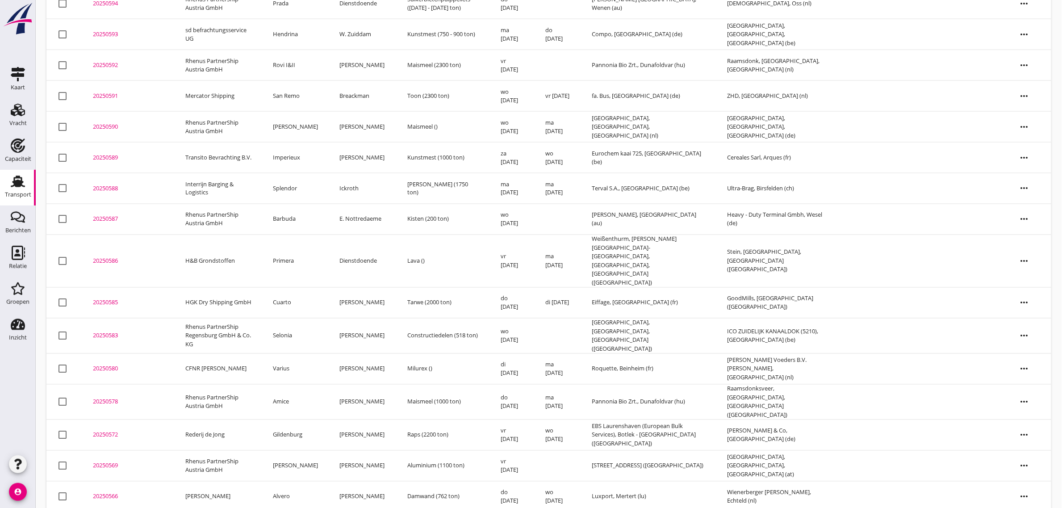
click at [301, 288] on td "Cuarto" at bounding box center [295, 303] width 67 height 31
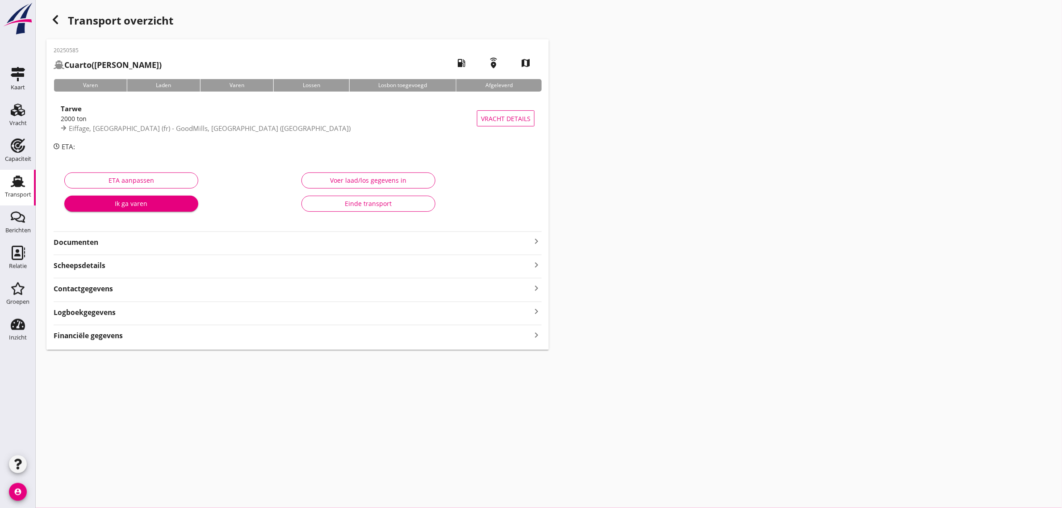
click at [369, 206] on div "Einde transport" at bounding box center [368, 203] width 119 height 9
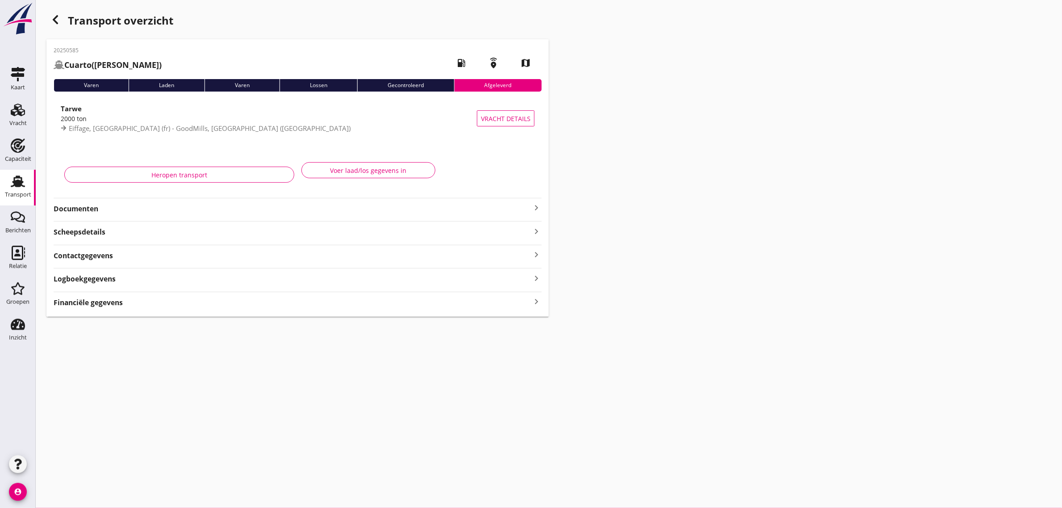
click at [52, 18] on icon "button" at bounding box center [55, 19] width 11 height 11
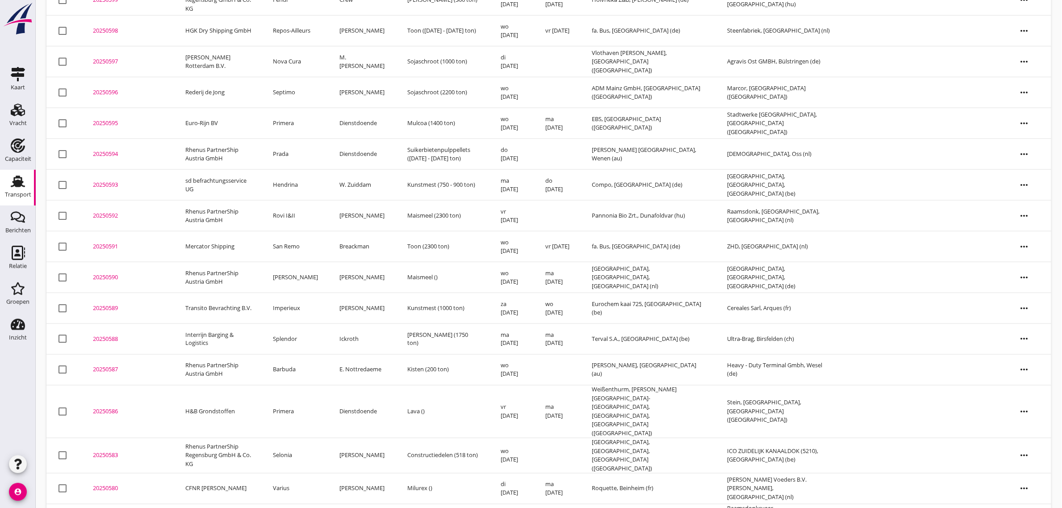
scroll to position [485, 0]
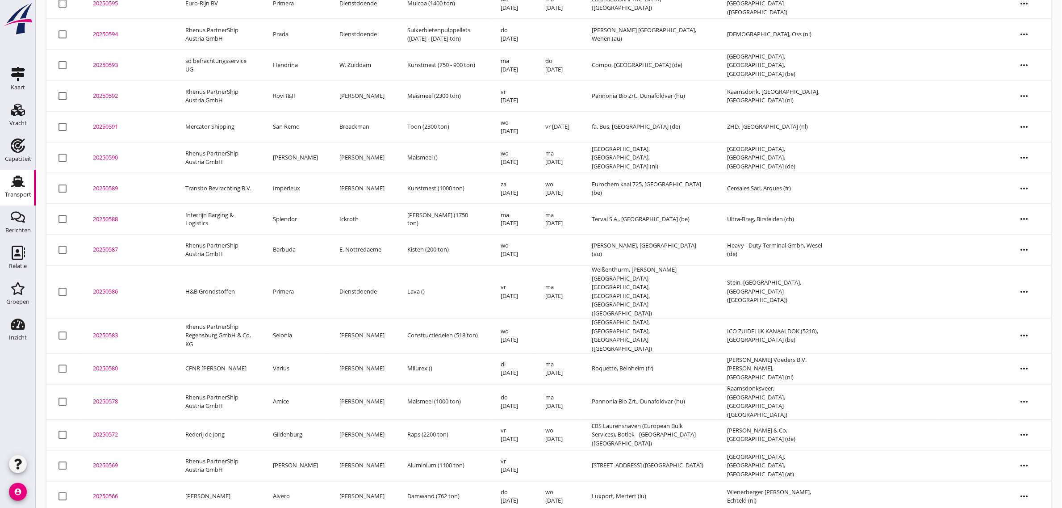
click at [301, 266] on td "Primera" at bounding box center [295, 292] width 67 height 53
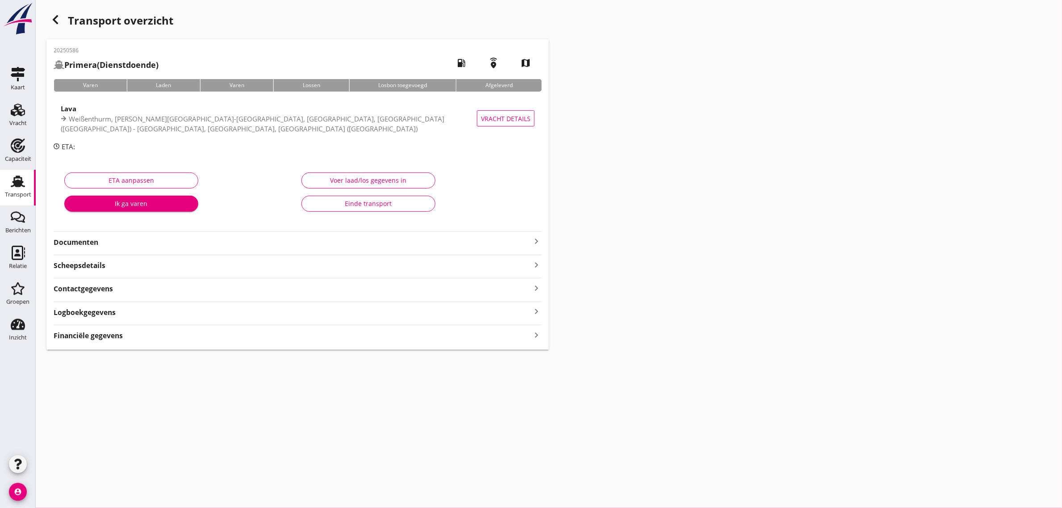
click at [344, 204] on div "Einde transport" at bounding box center [368, 203] width 119 height 9
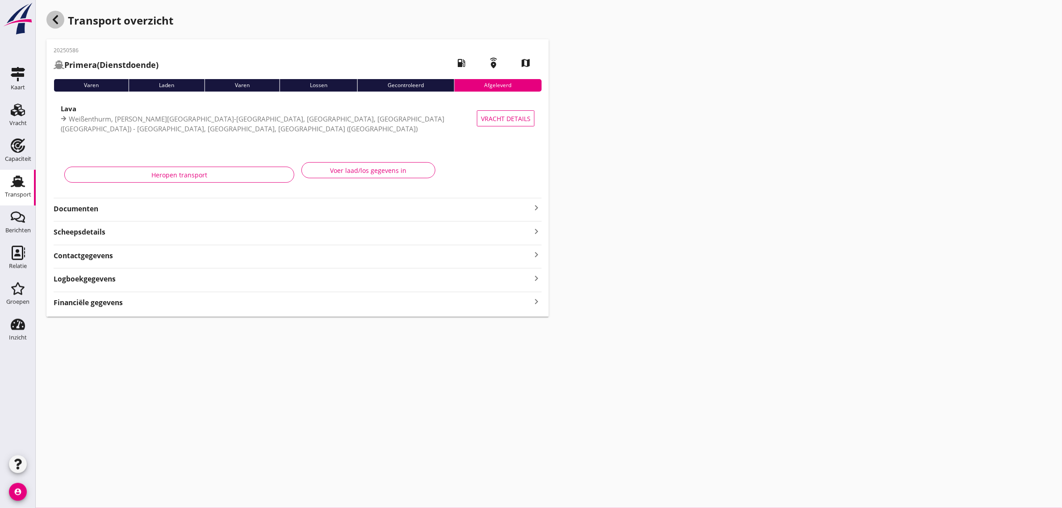
click at [50, 24] on icon "button" at bounding box center [55, 19] width 11 height 11
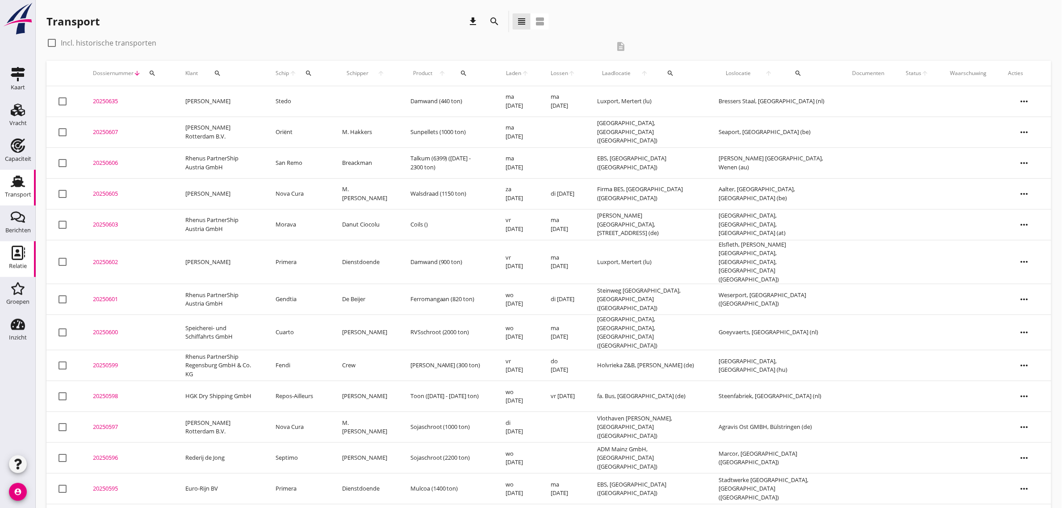
click at [18, 262] on div "Relatie" at bounding box center [18, 266] width 18 height 13
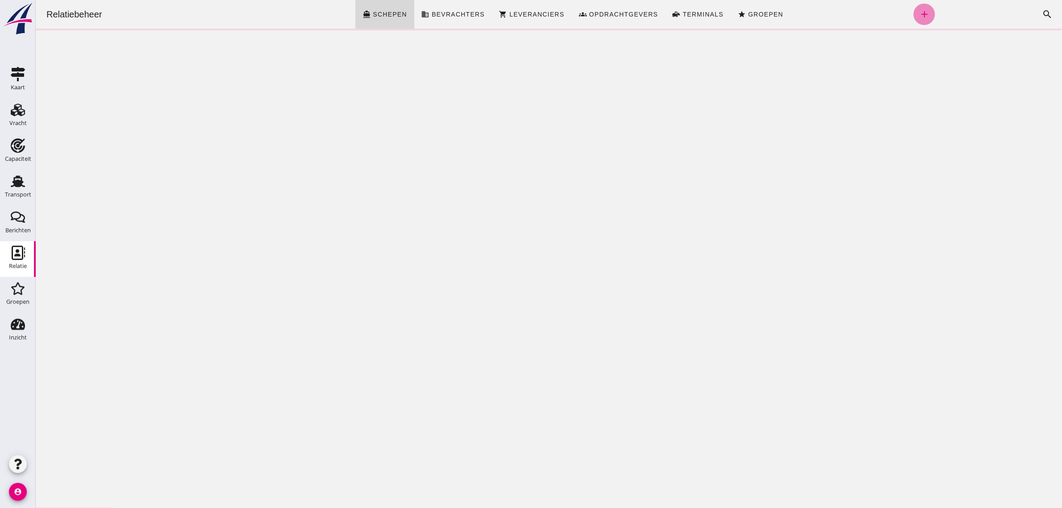
click at [923, 13] on icon "add" at bounding box center [924, 14] width 11 height 11
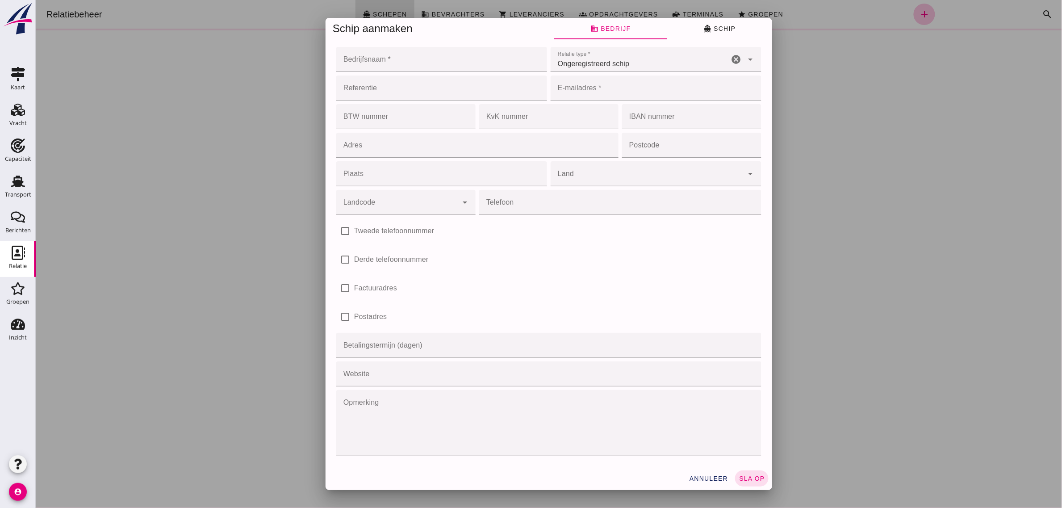
click input "Bedrijfsnaam *"
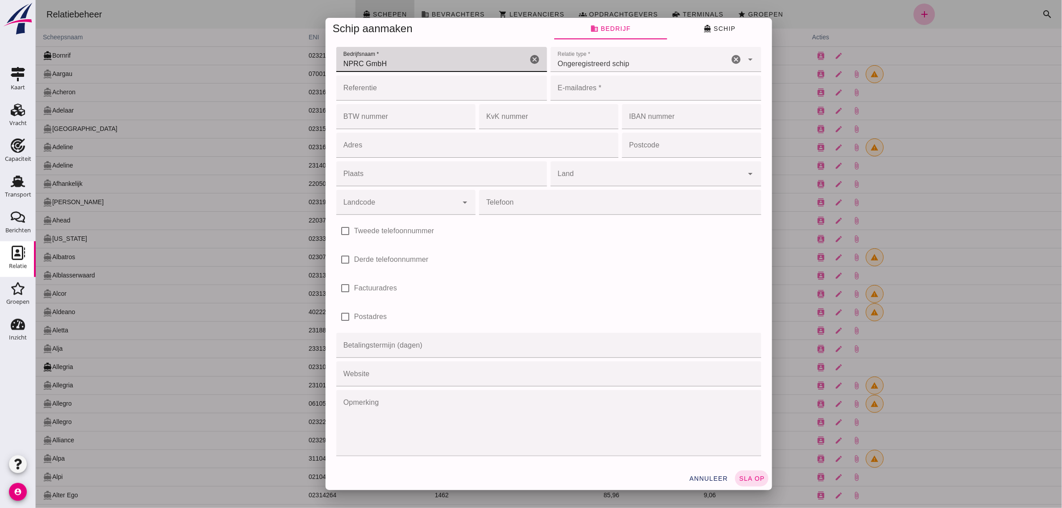
type input "NPRC GmbH"
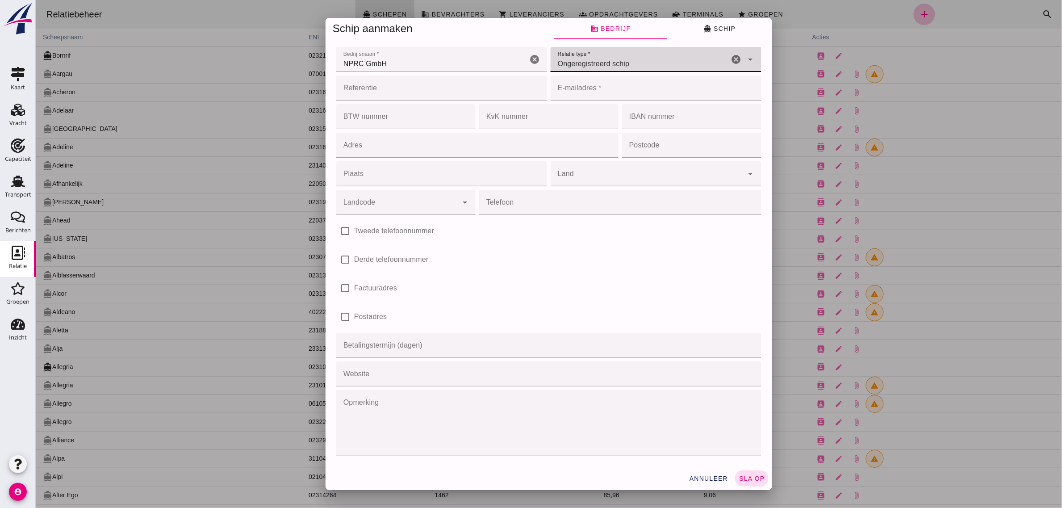
click input "E-mailadres *"
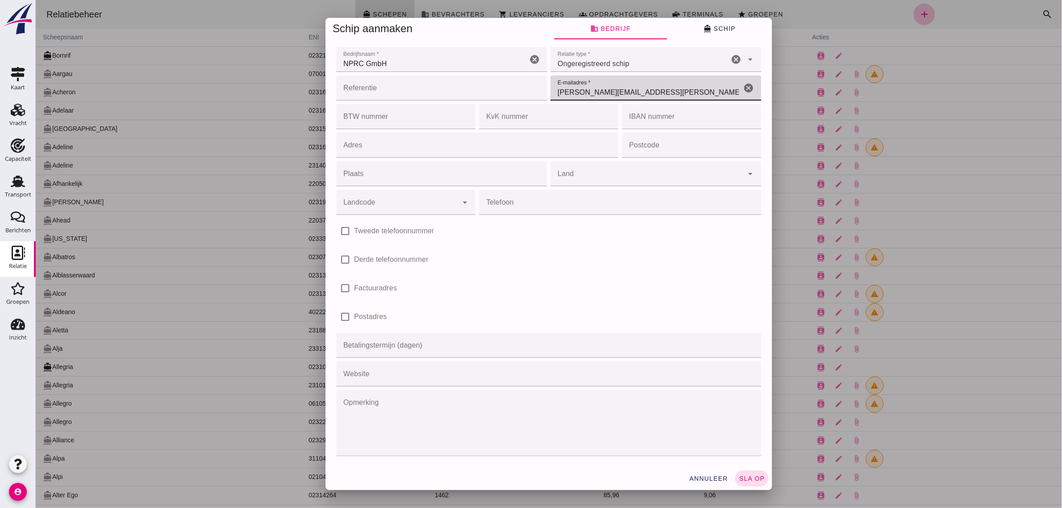
type input "[PERSON_NAME][EMAIL_ADDRESS][PERSON_NAME][DOMAIN_NAME]"
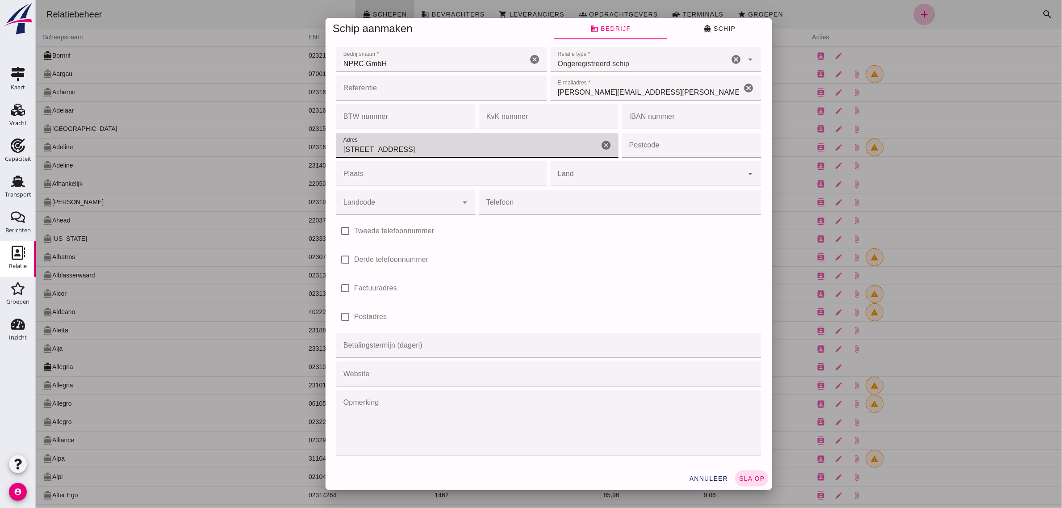
type input "[STREET_ADDRESS]"
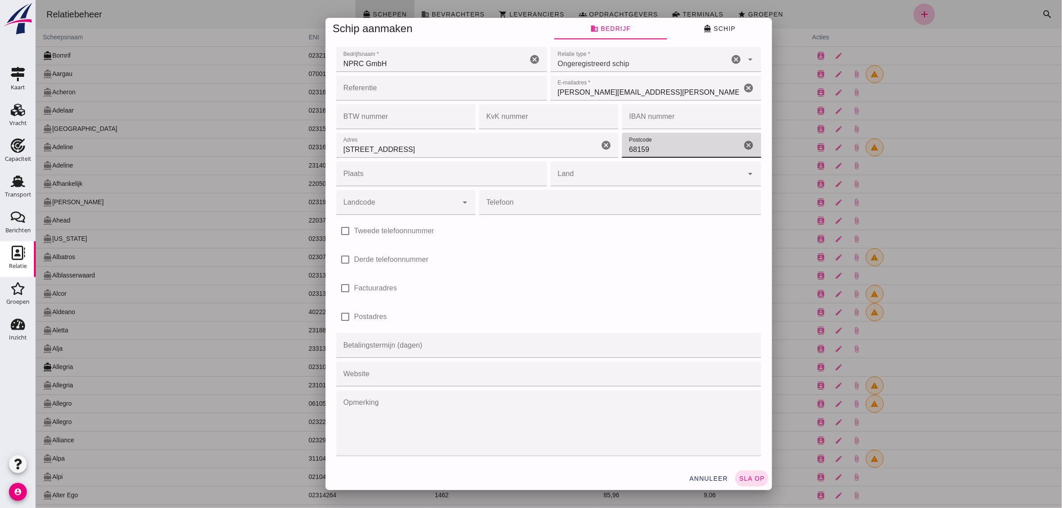
type input "68159"
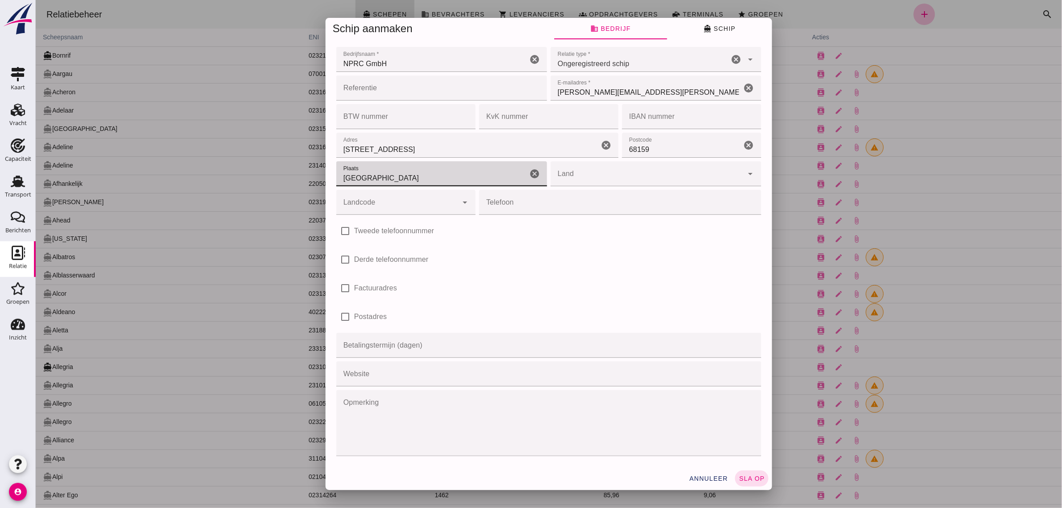
type input "[GEOGRAPHIC_DATA]"
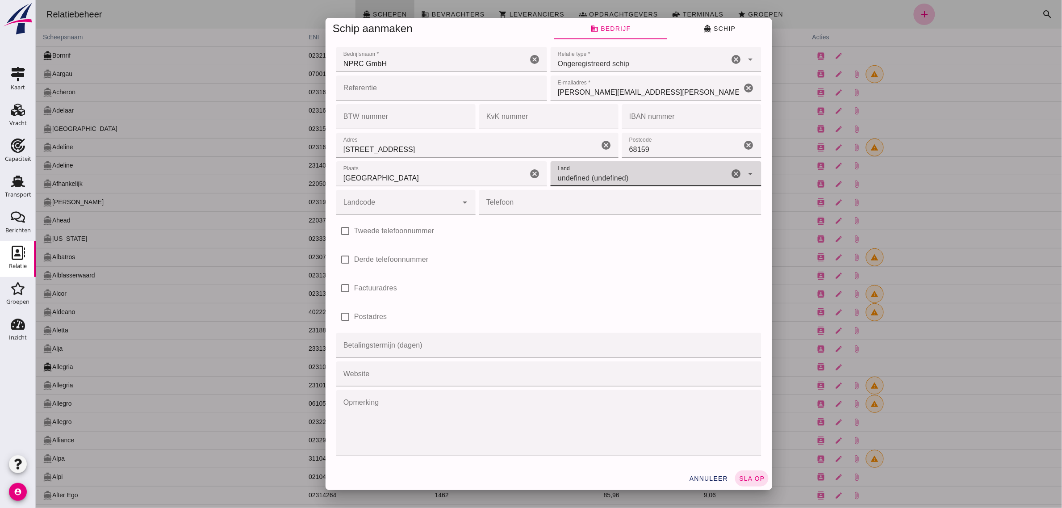
click icon "arrow_drop_down"
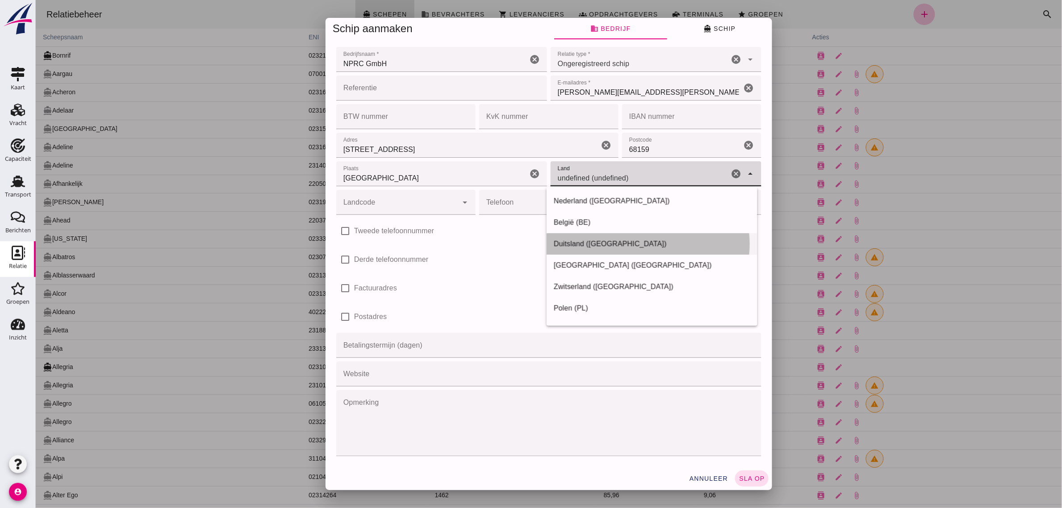
click at [575, 244] on div "Duitsland ([GEOGRAPHIC_DATA])" at bounding box center [652, 244] width 197 height 11
type input "Duitsland ([GEOGRAPHIC_DATA])"
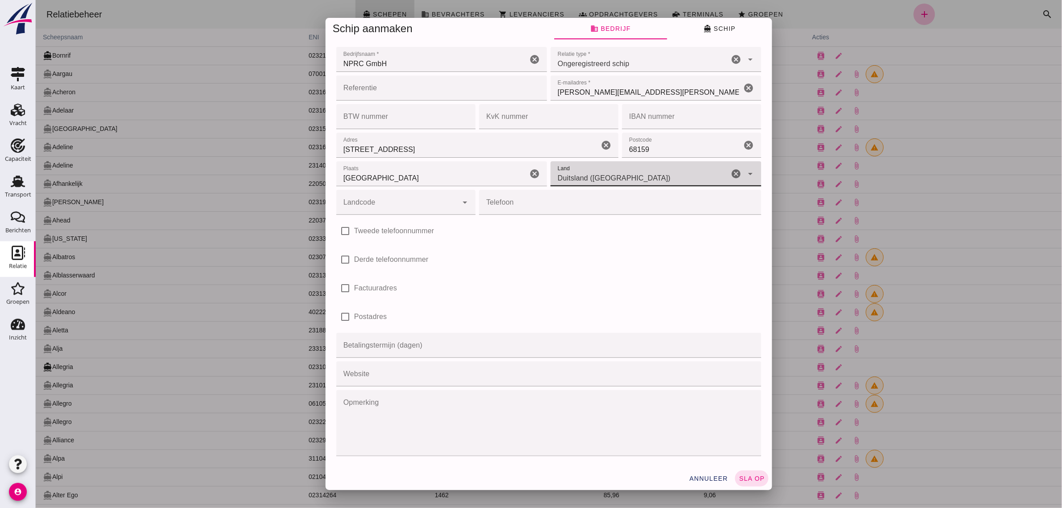
click input "Landcode"
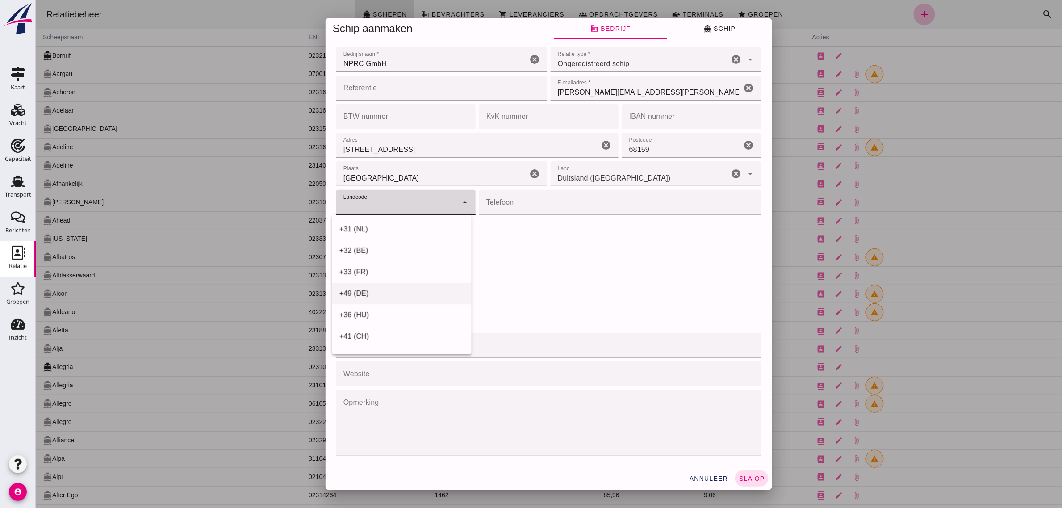
click at [367, 295] on div "+49 (DE)" at bounding box center [401, 293] width 125 height 11
type input "+49 (DE)"
click input "Telefoon"
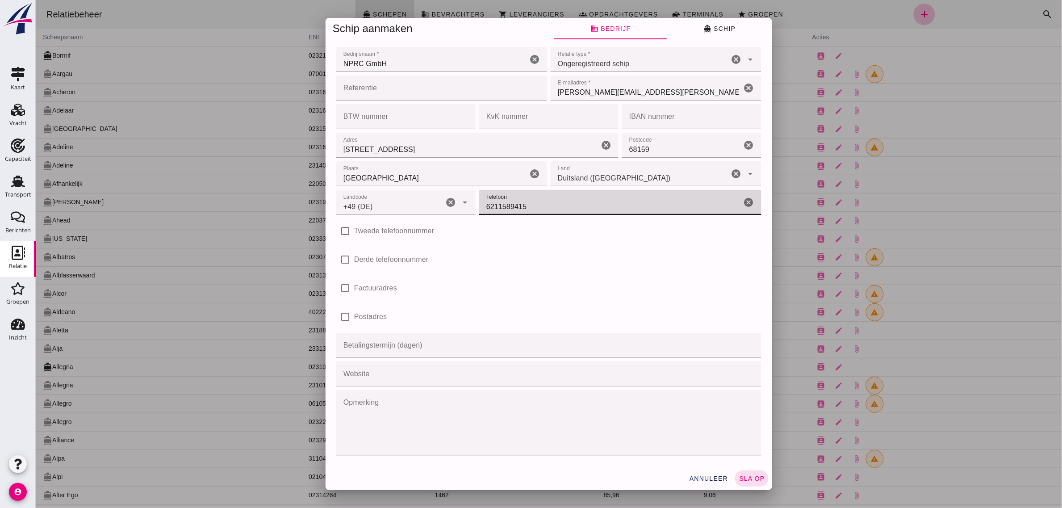
type input "6211589415"
click div "check_box_outline_blank Derde telefoonnummer"
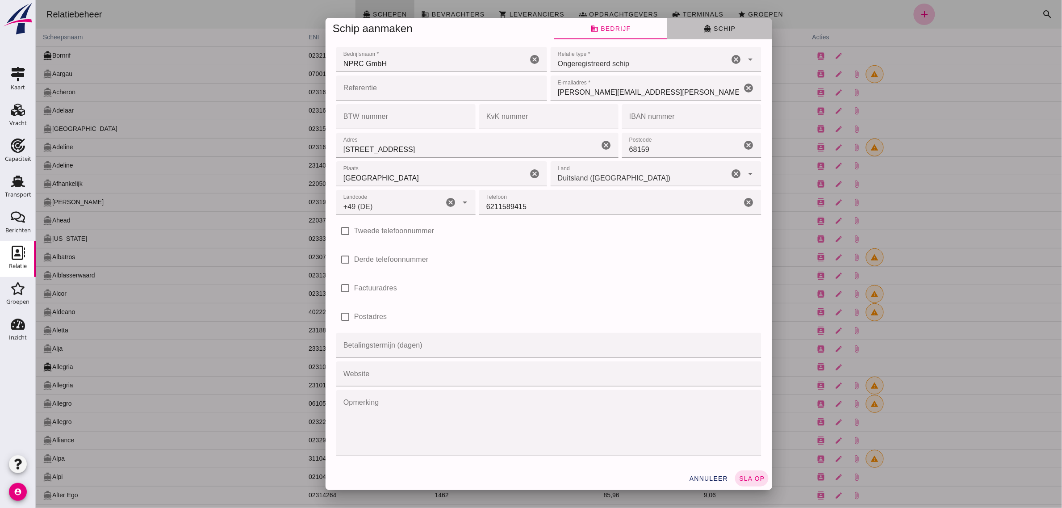
click button "directions_boat Schip"
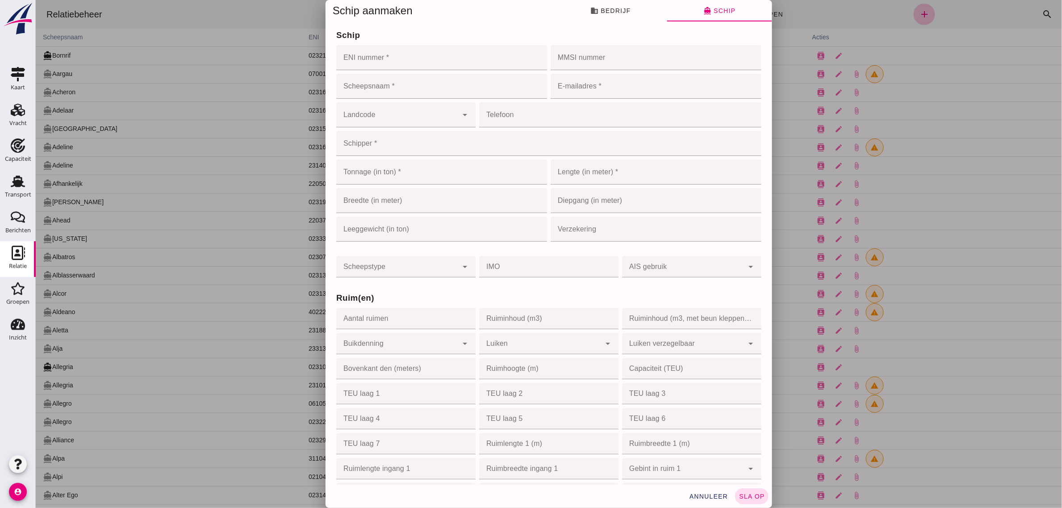
click input "ENI nummer *"
type input "07001818"
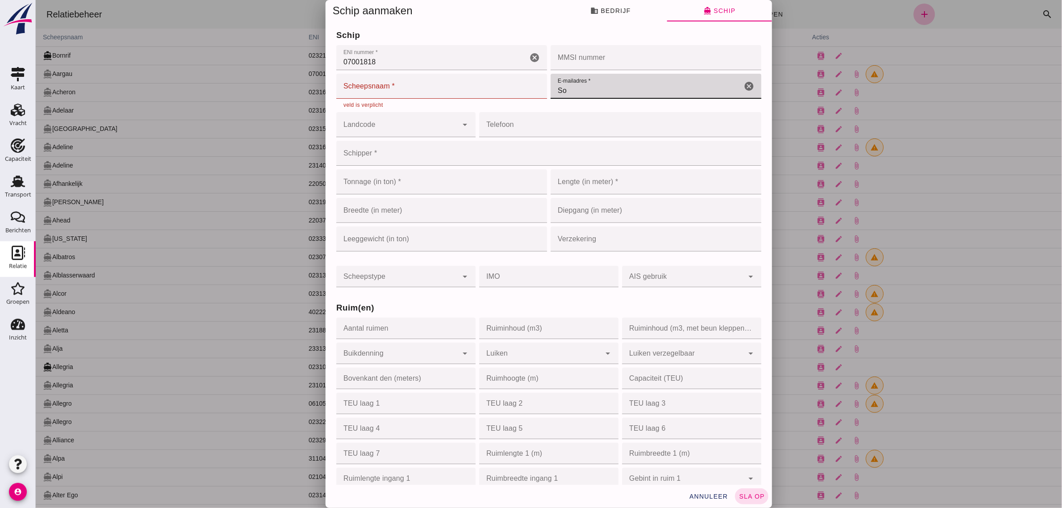
type input "S"
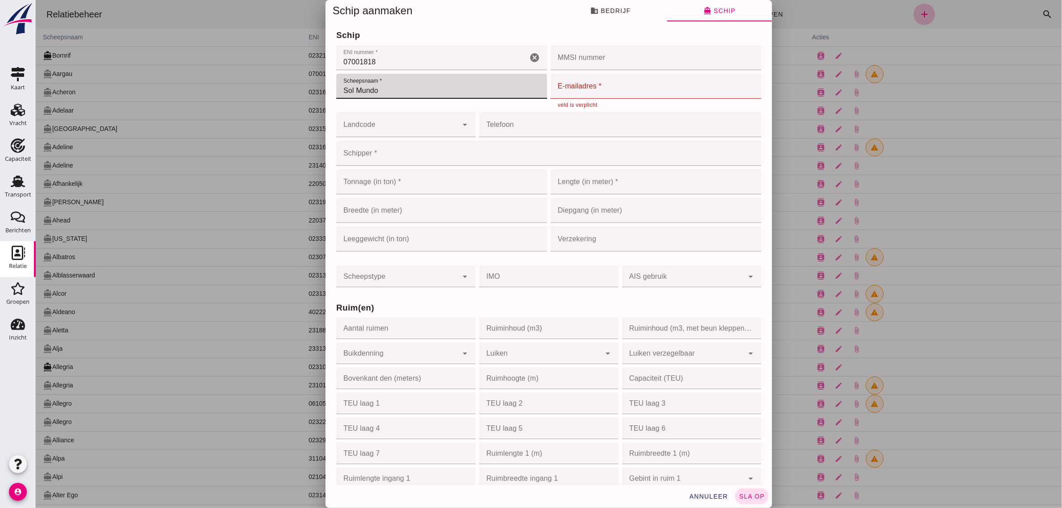
type input "Sol Mundo"
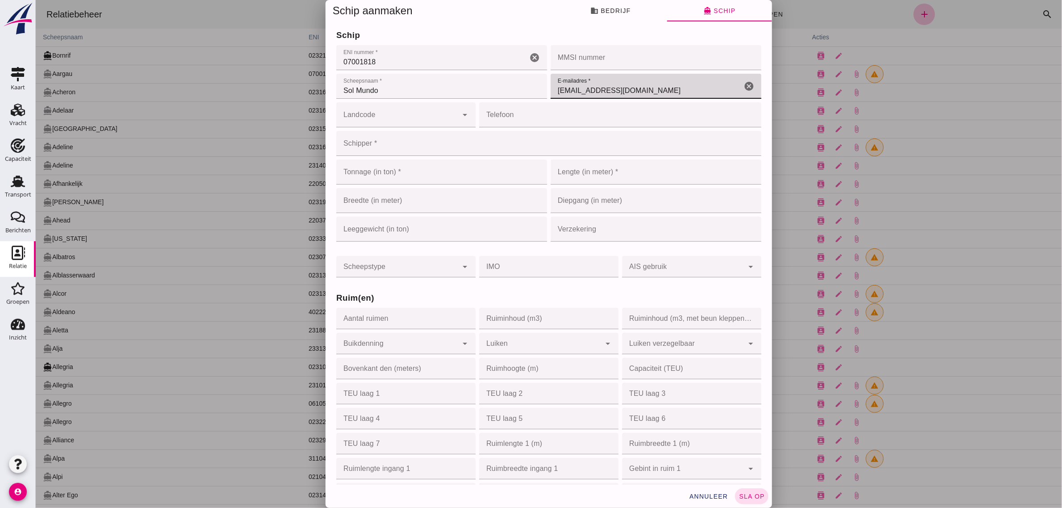
type input "[EMAIL_ADDRESS][DOMAIN_NAME]"
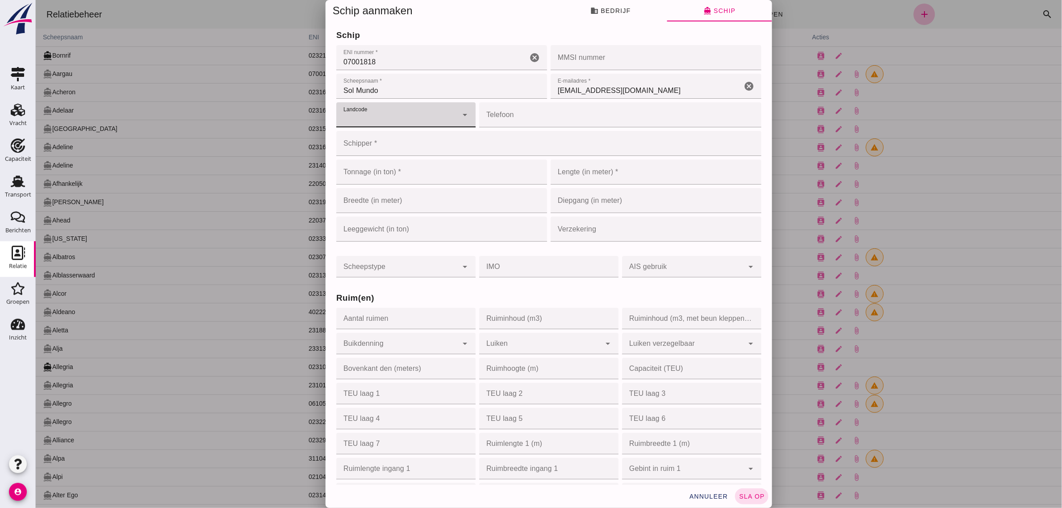
click input "Landcode"
click at [369, 207] on div "+49 (DE)" at bounding box center [400, 206] width 122 height 11
type input "+49 (DE)"
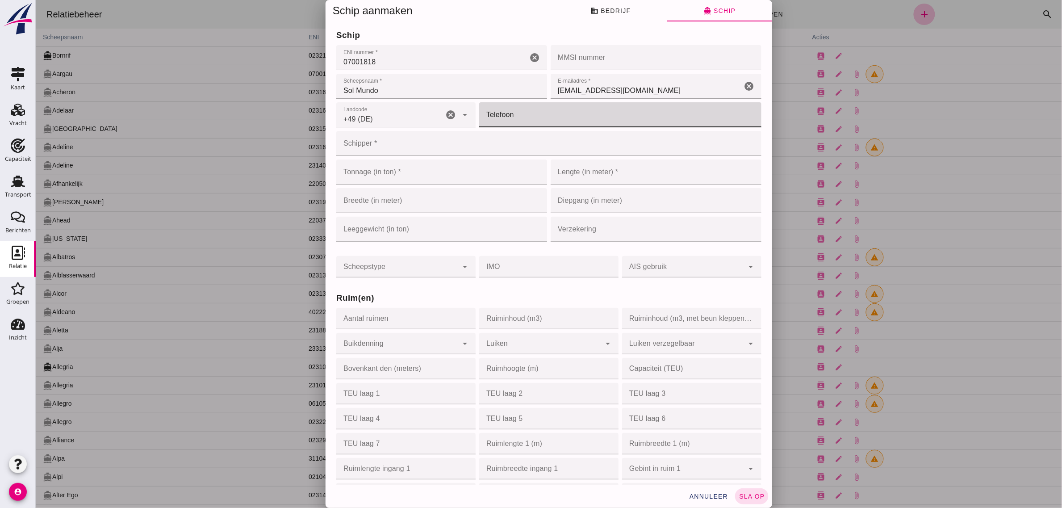
click input "Telefoon"
type input "15118519721"
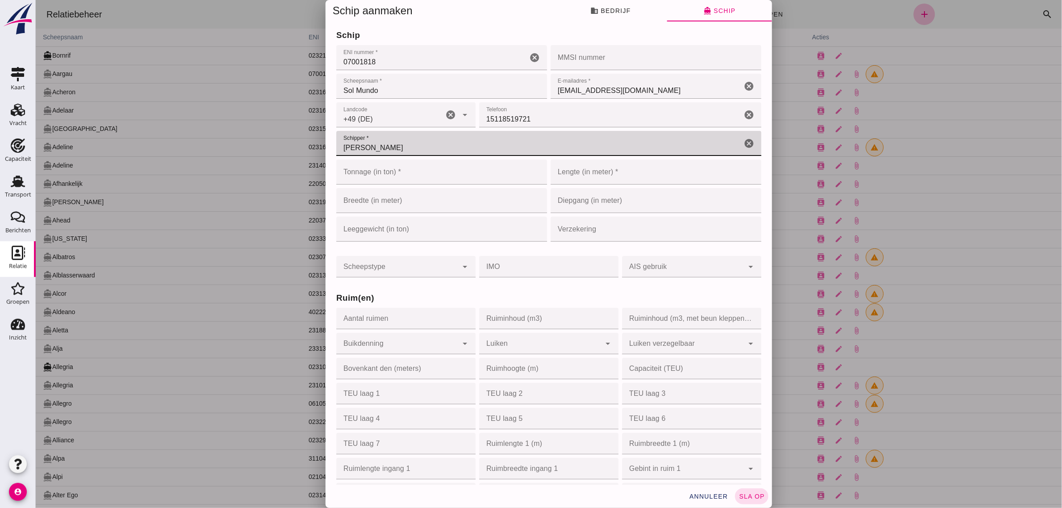
type input "[PERSON_NAME]"
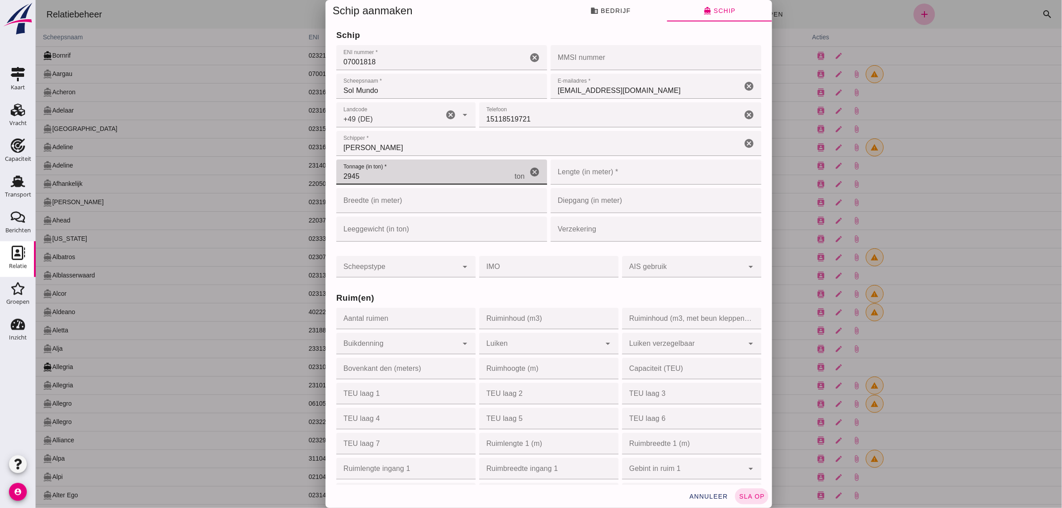
type input "2945"
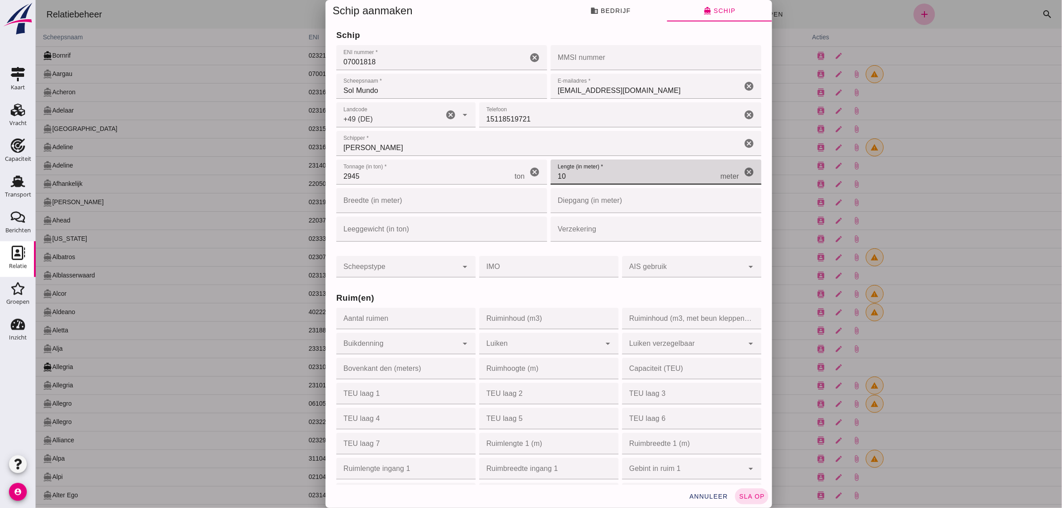
type input "108"
type input "108.58"
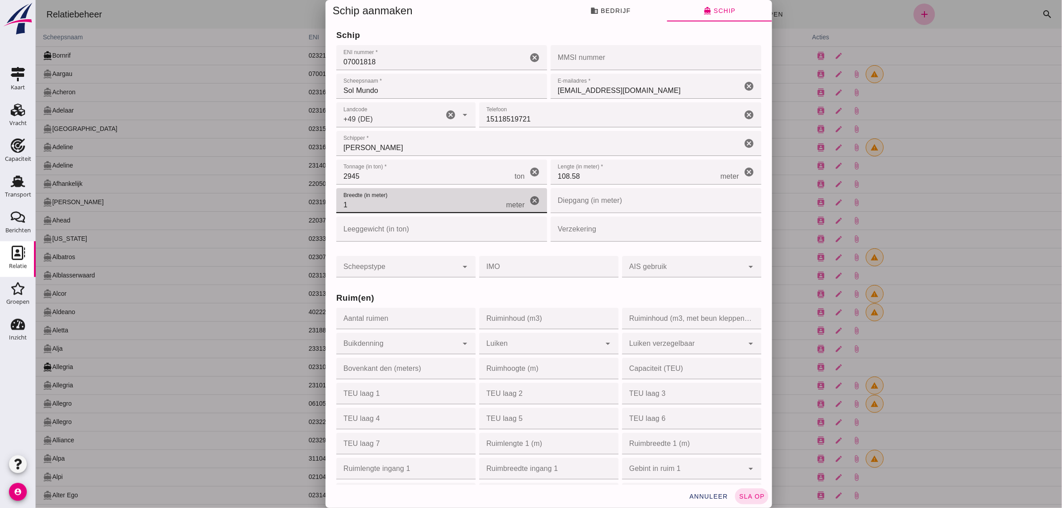
type input "11"
type input "11.4"
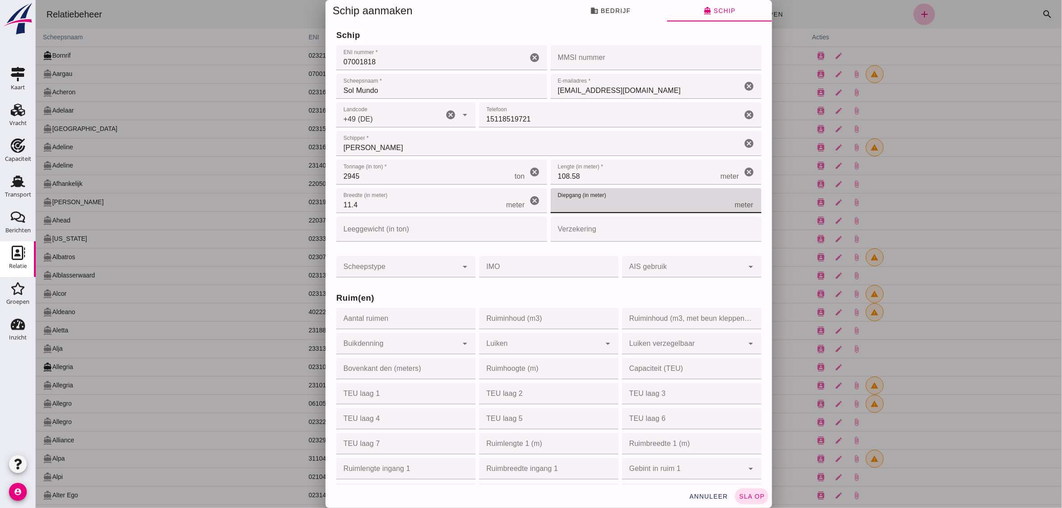
type input "3"
type input "3.5"
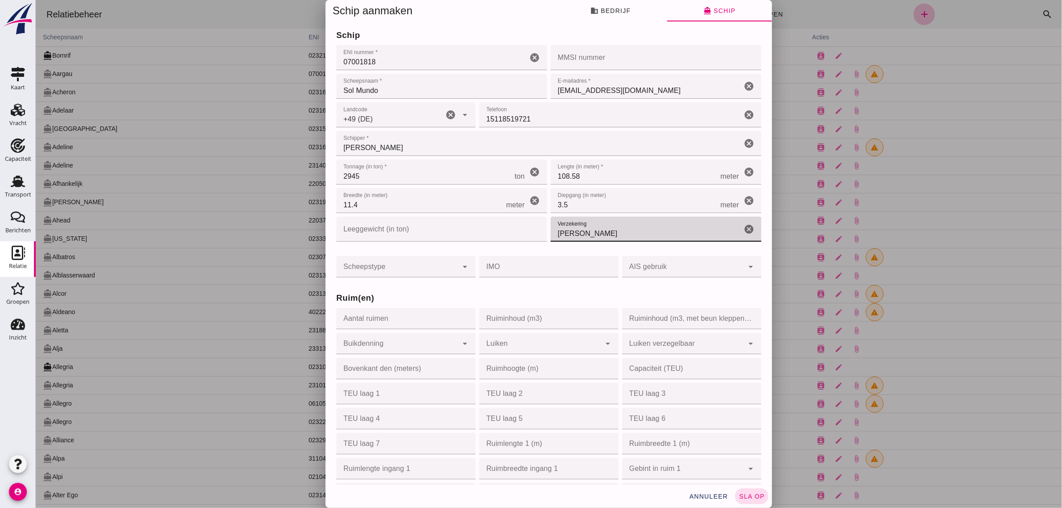
type input "[PERSON_NAME]"
click div
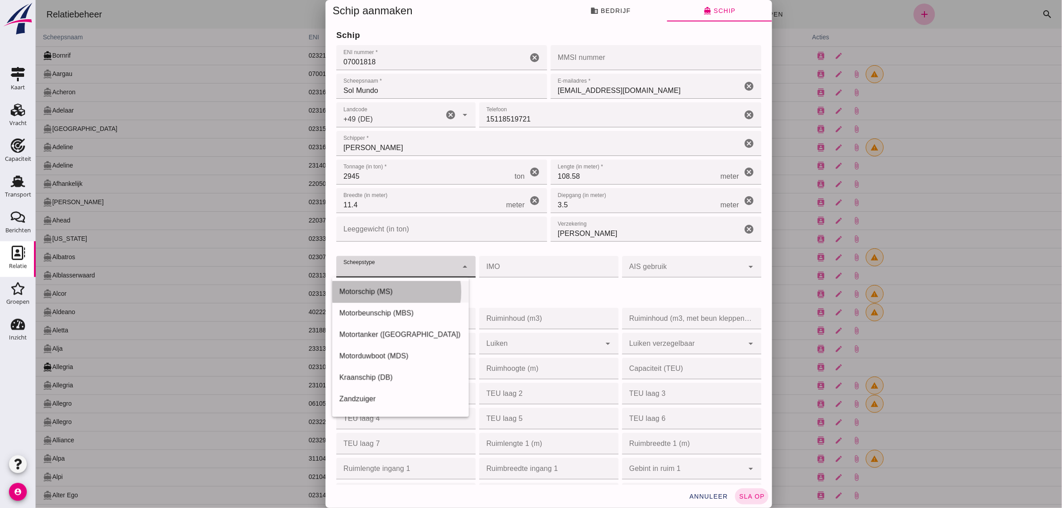
click at [382, 290] on div "Motorschip (MS)" at bounding box center [400, 291] width 122 height 11
type input "motor_ship"
click at [508, 293] on h3 "Ruim(en)" at bounding box center [548, 298] width 425 height 13
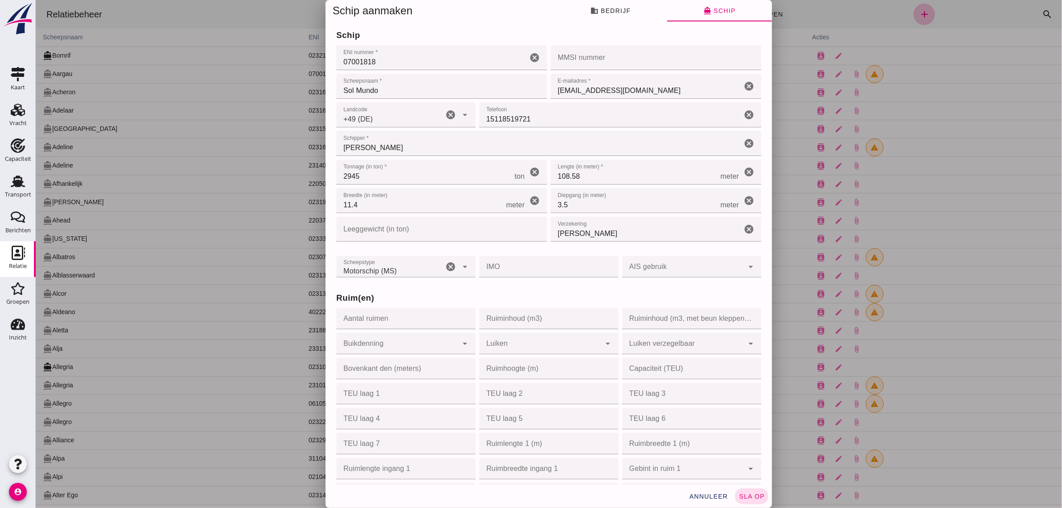
click input "Aantal ruimen"
type input "1"
type input "3550"
click at [470, 295] on h3 "Ruim(en)" at bounding box center [548, 298] width 425 height 13
click div
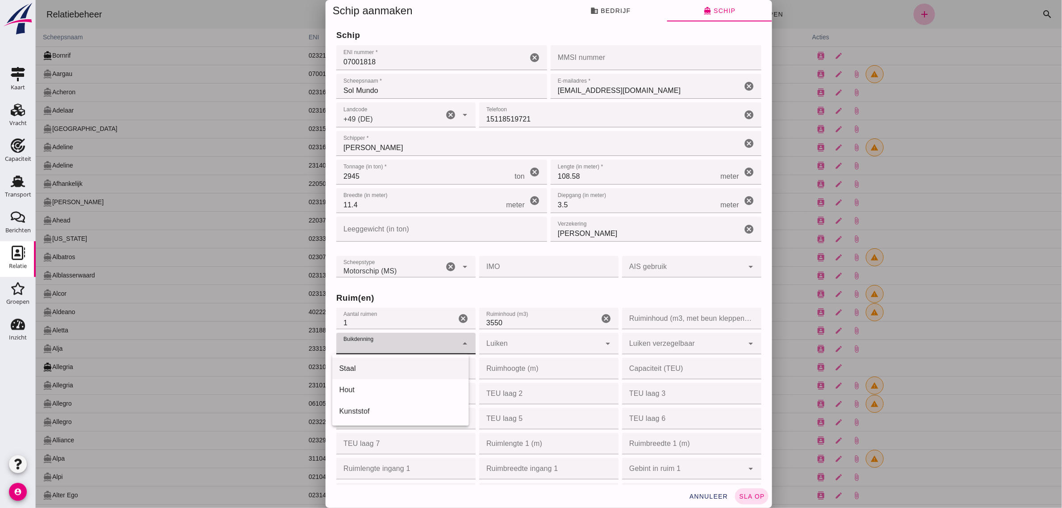
click at [367, 368] on div "Staal" at bounding box center [400, 368] width 122 height 11
type input "steel"
click div
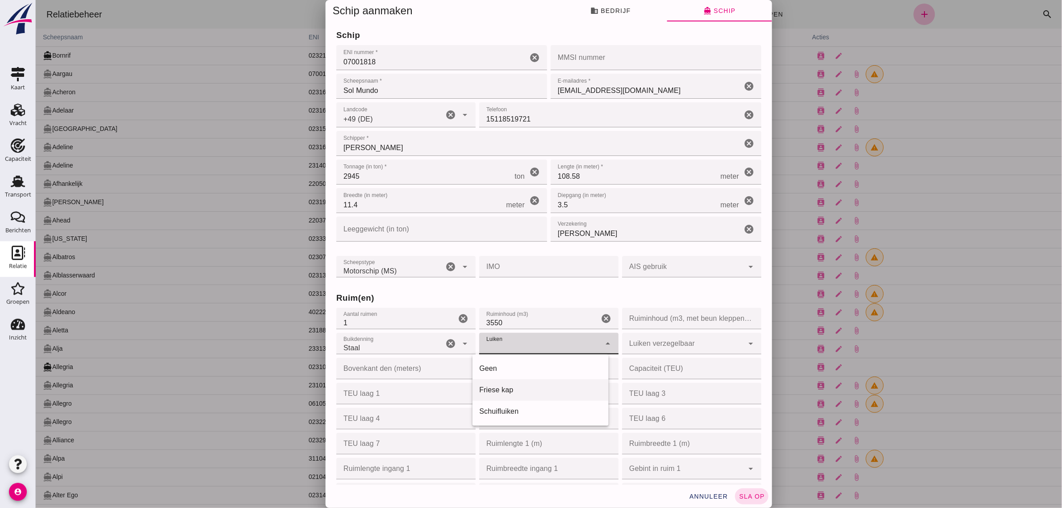
click at [503, 391] on div "Friese kap" at bounding box center [540, 390] width 122 height 11
type input "frisian_hood"
click div "Ruim(en) Aantal ruimen Aantal ruimen 1 cancel Ruiminhoud (m3) Ruiminhoud (m3) 3…"
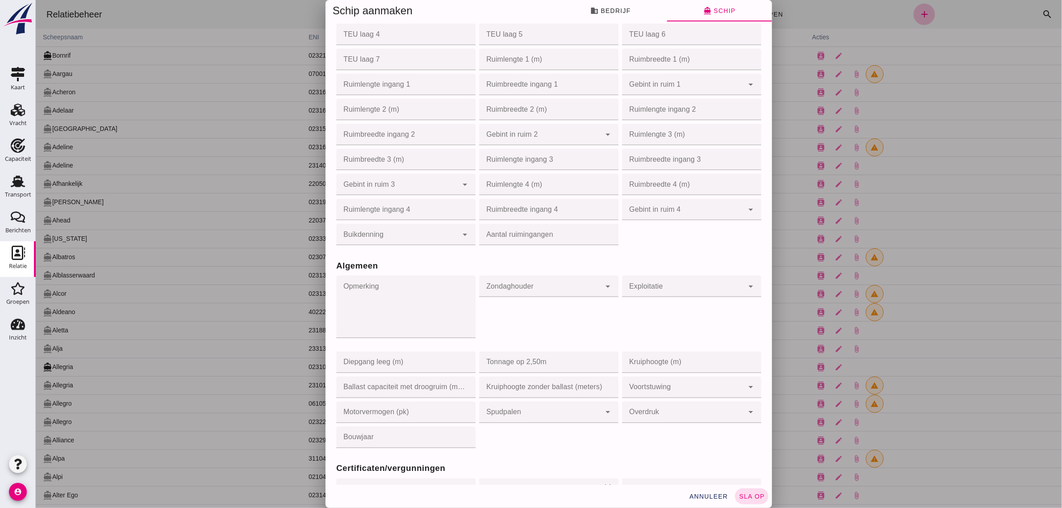
scroll to position [391, 0]
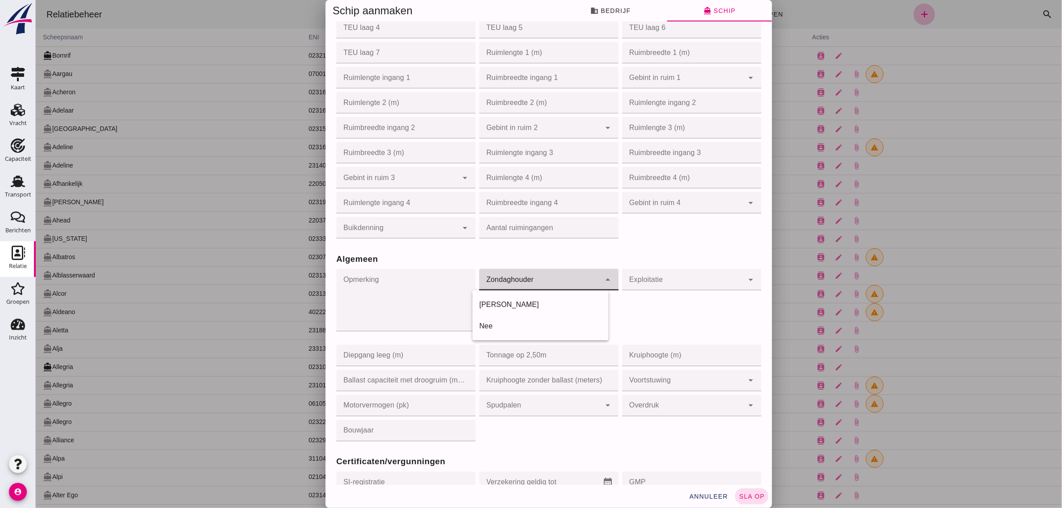
click div
click at [503, 325] on div "Nee" at bounding box center [540, 326] width 122 height 11
type input "no"
click at [659, 315] on div "Exploitatie Exploitatie cancel arrow_drop_down" at bounding box center [691, 305] width 143 height 76
click input "Tonnage op 2,50m"
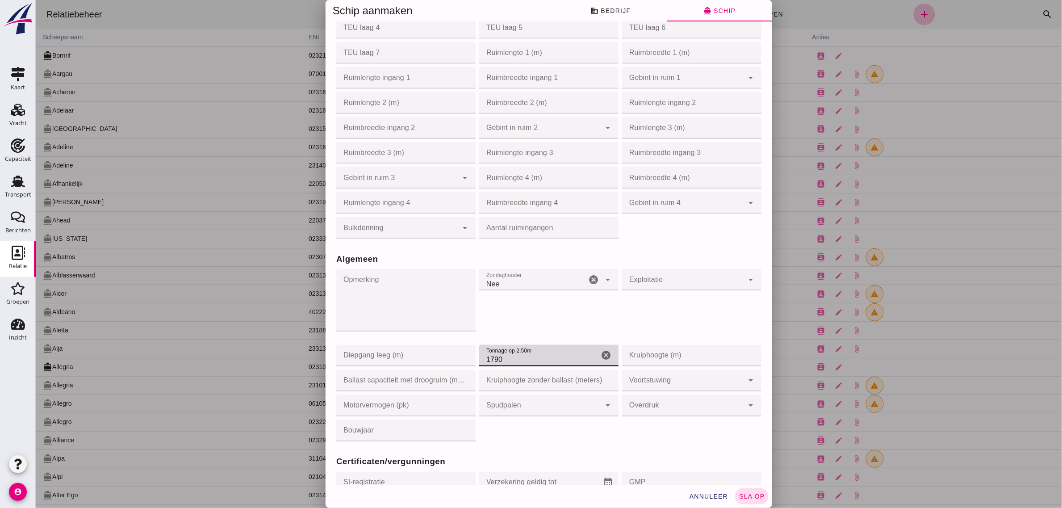
type input "1790"
click at [525, 327] on div "Zondaghouder Zondaghouder Nee no cancel arrow_drop_down" at bounding box center [548, 305] width 143 height 76
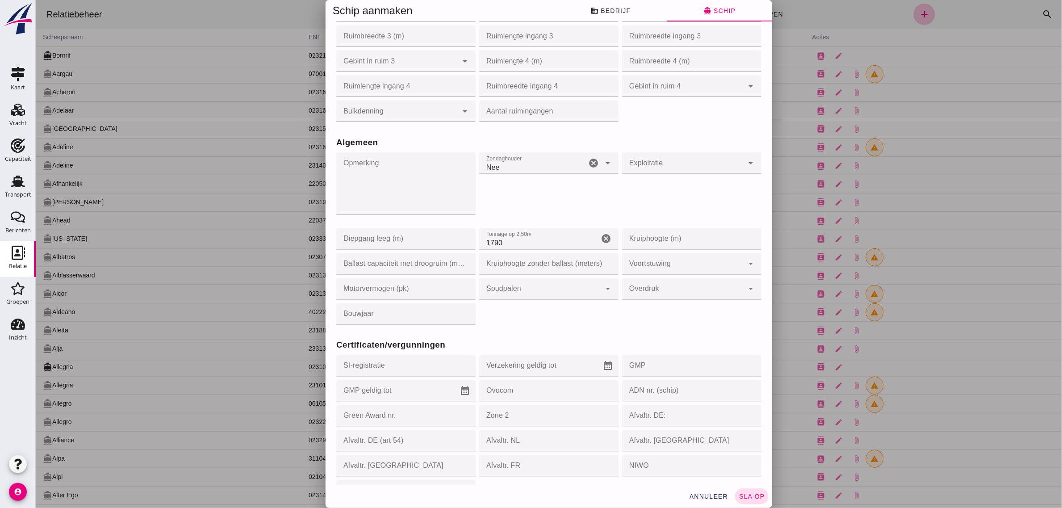
scroll to position [558, 0]
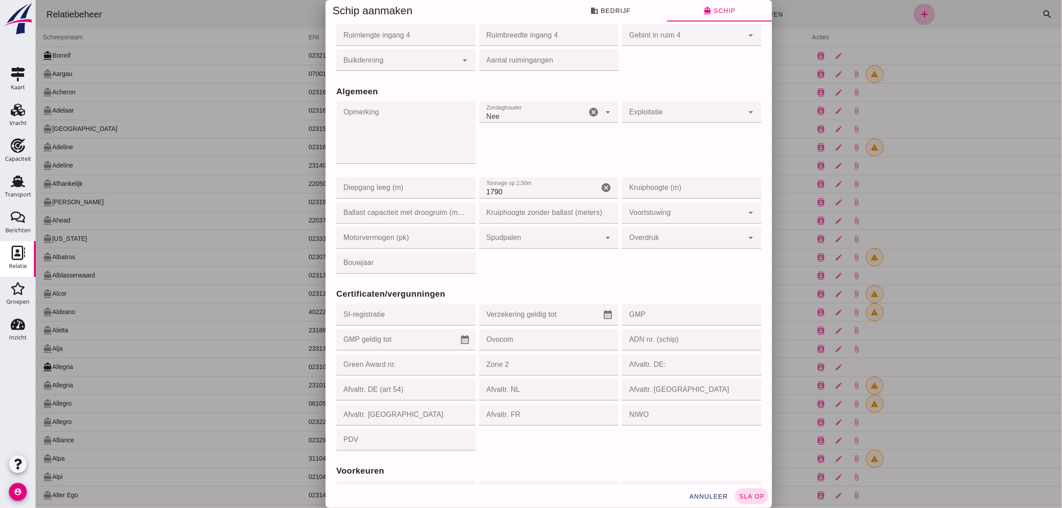
click input "GMP"
type input "GMP012033"
click at [459, 339] on icon "calendar_month" at bounding box center [464, 340] width 11 height 11
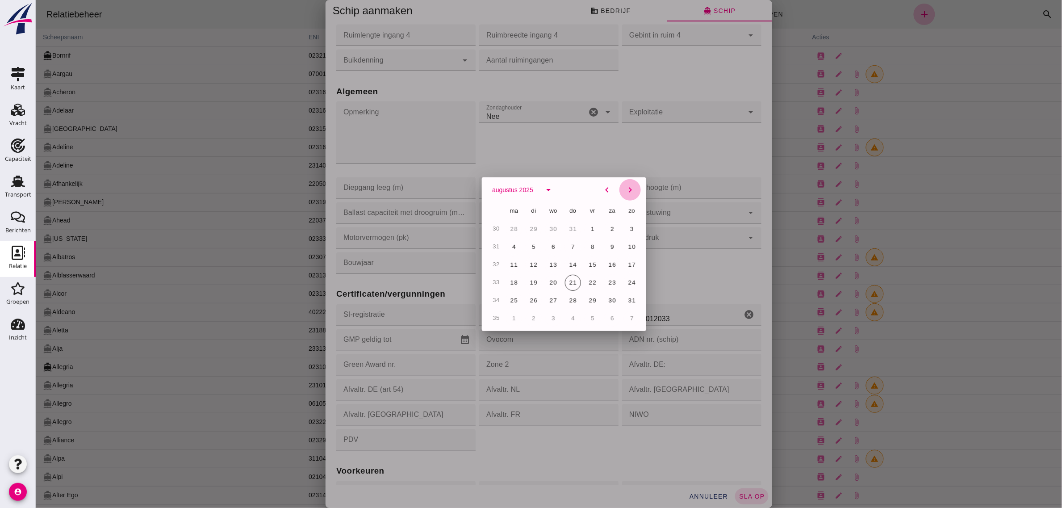
click at [625, 193] on icon "chevron_right" at bounding box center [630, 190] width 11 height 11
click span "23"
type input "[DATE]"
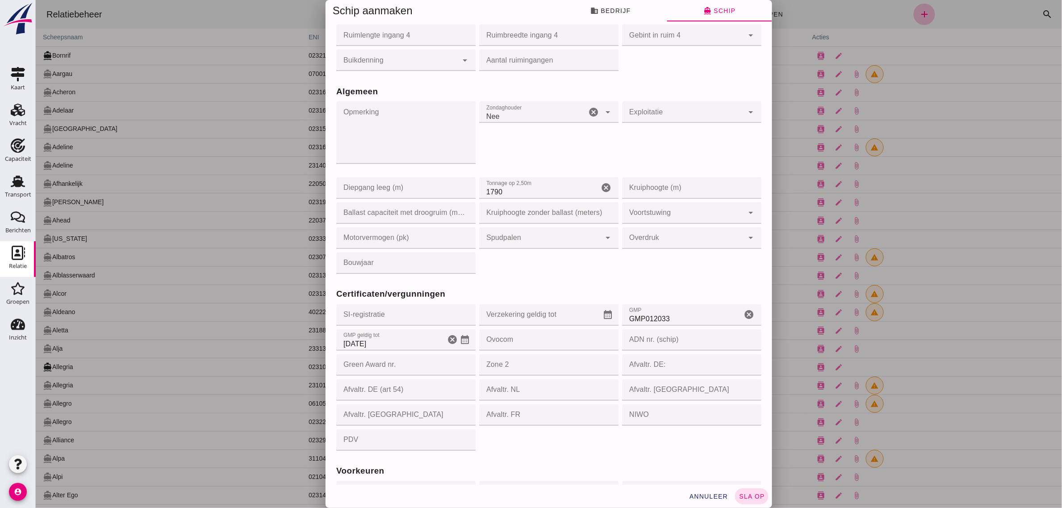
click div "Voorkeuren Actief op spot-markt Actief op spot-markt cancel arrow_drop_down Int…"
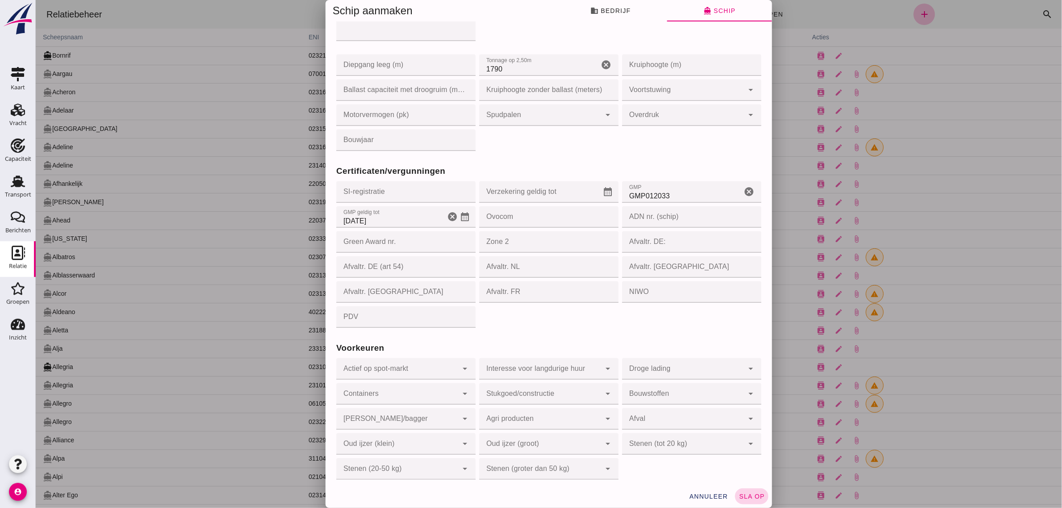
scroll to position [686, 0]
click span "sla op"
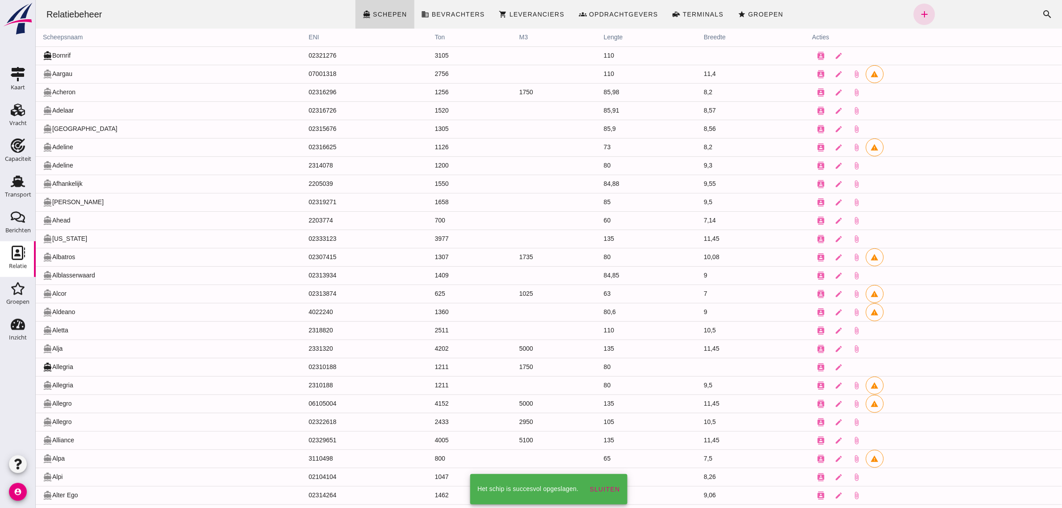
scroll to position [0, 0]
click at [1042, 16] on icon "search" at bounding box center [1047, 14] width 11 height 11
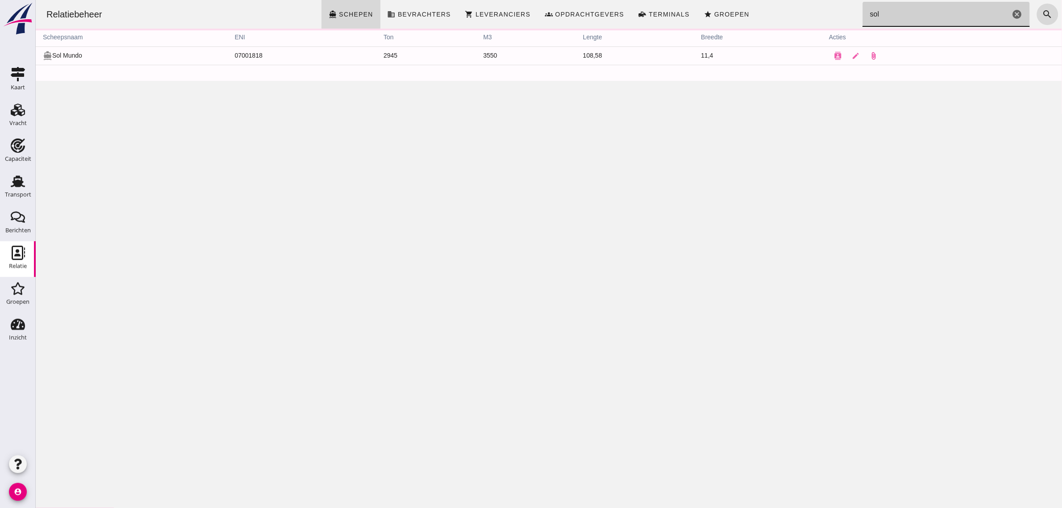
type input "sol"
click button "attach_file"
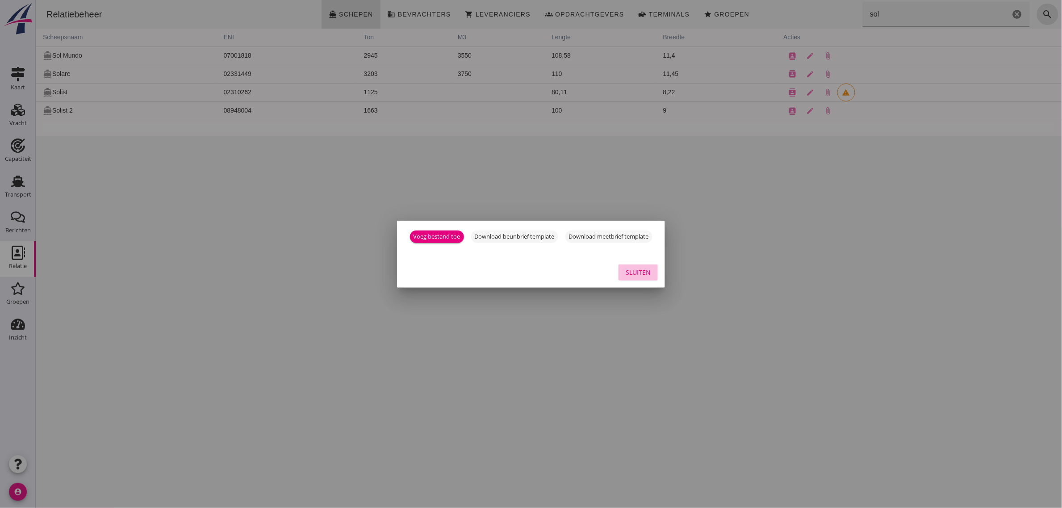
drag, startPoint x: 646, startPoint y: 277, endPoint x: 709, endPoint y: 193, distance: 105.3
click at [646, 277] on div "Sluiten" at bounding box center [638, 272] width 25 height 9
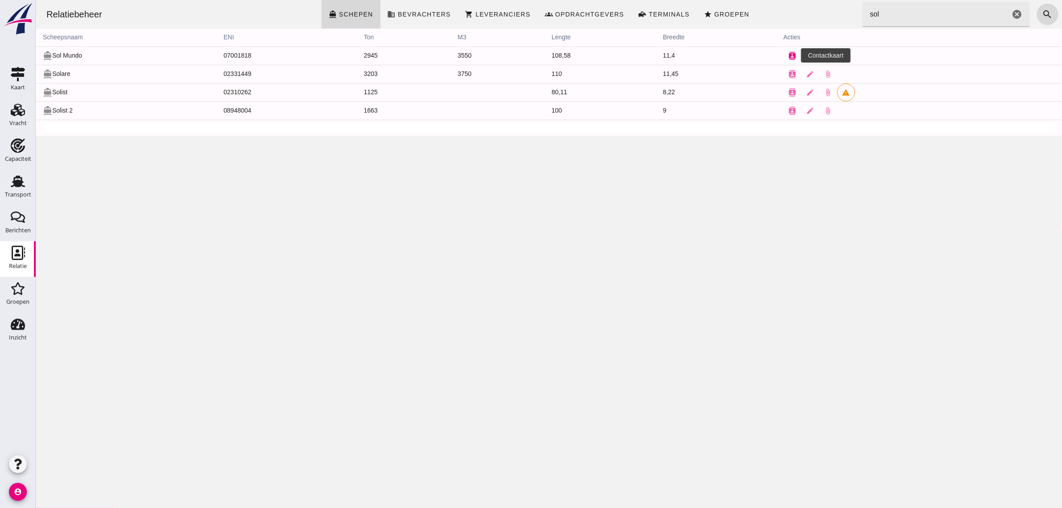
click at [789, 59] on icon "contacts" at bounding box center [793, 56] width 8 height 8
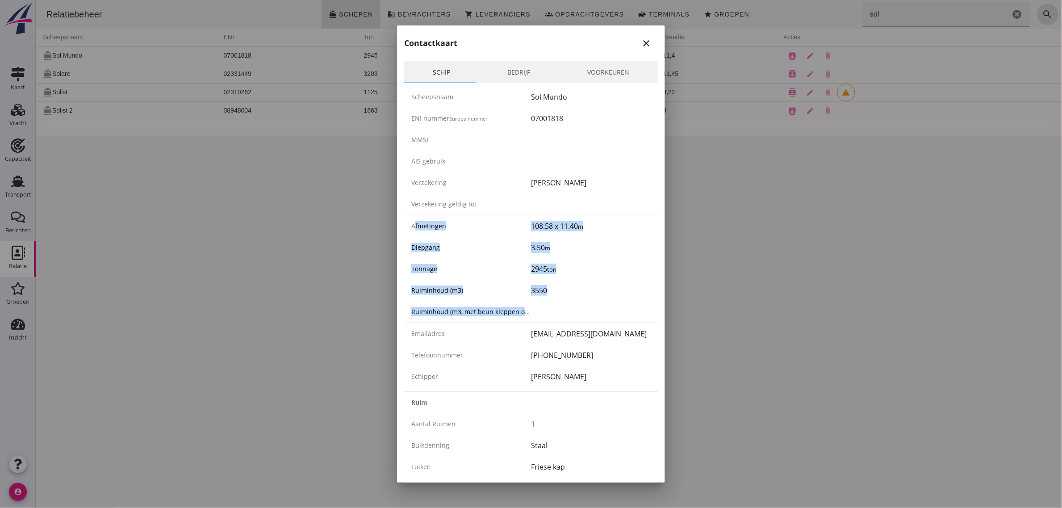
drag, startPoint x: 412, startPoint y: 224, endPoint x: 566, endPoint y: 309, distance: 175.7
click at [566, 309] on div "Scheepsnaam Sol Mundo ENI nummer Europa nummer 07001818 MMSI AIS gebruik Verzek…" at bounding box center [531, 237] width 254 height 308
click at [566, 309] on div at bounding box center [591, 311] width 120 height 11
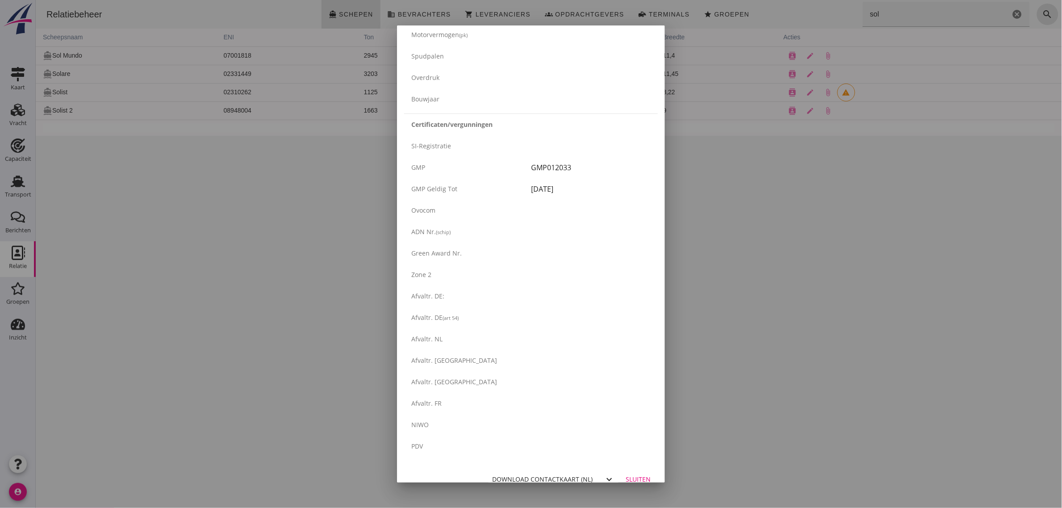
scroll to position [1357, 0]
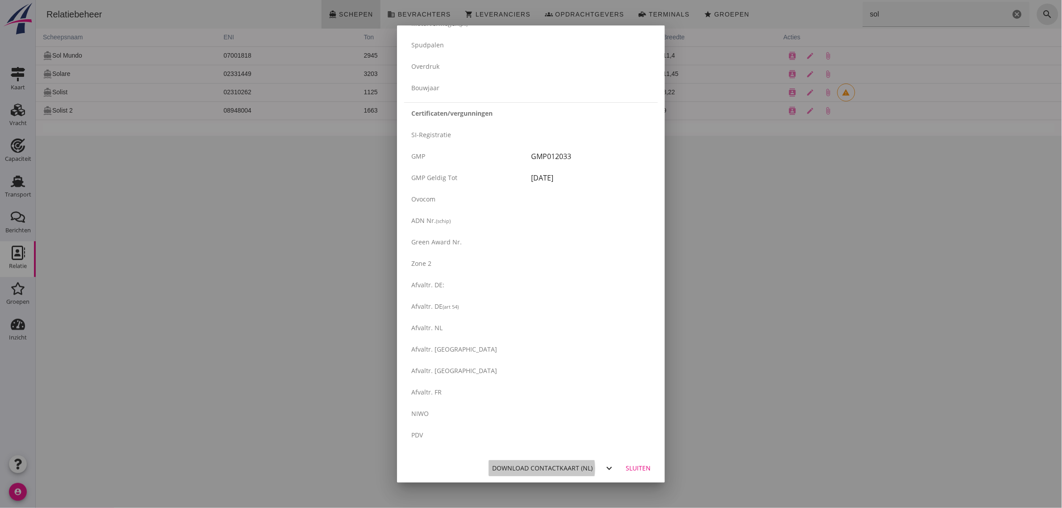
click at [541, 468] on div "Download contactkaart (nl)" at bounding box center [542, 467] width 101 height 9
click at [285, 313] on div at bounding box center [531, 254] width 1062 height 508
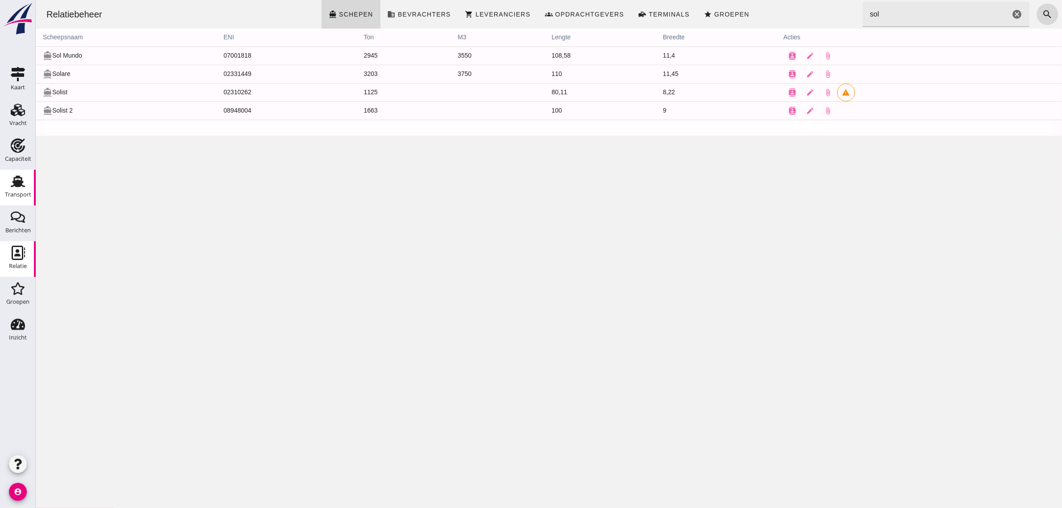
click at [24, 183] on icon "Transport" at bounding box center [18, 181] width 14 height 14
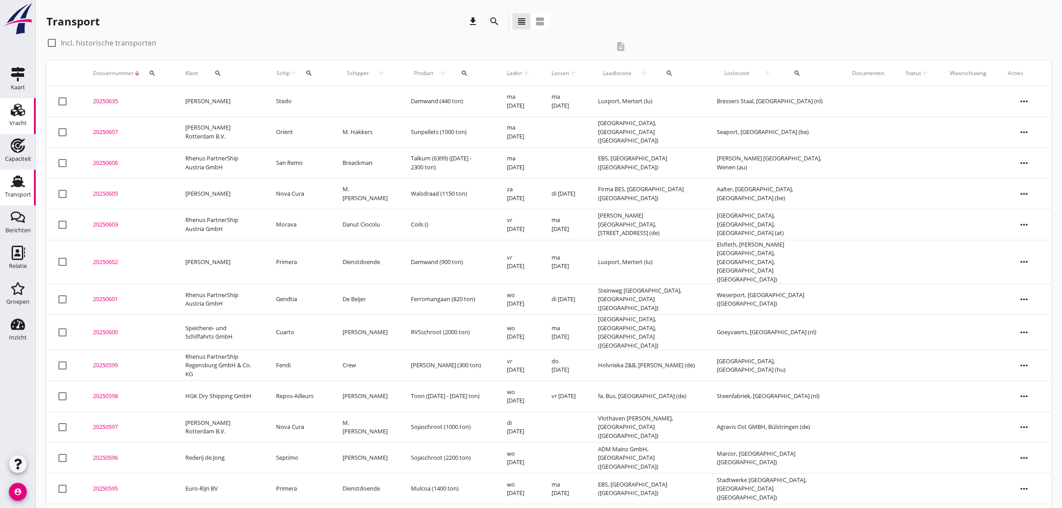
click at [25, 114] on use at bounding box center [18, 110] width 14 height 13
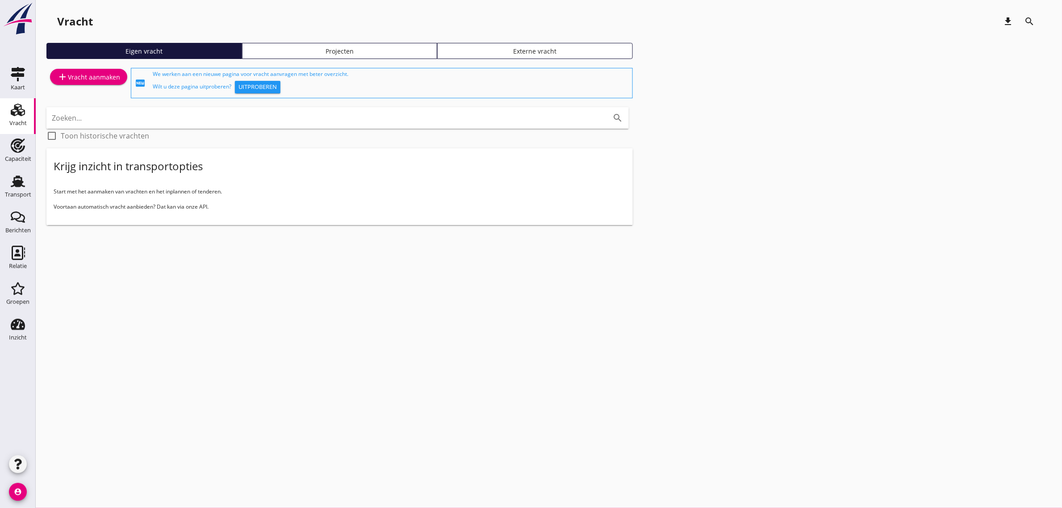
click at [103, 77] on div "add Vracht aanmaken" at bounding box center [88, 76] width 63 height 11
click at [11, 197] on div "Transport" at bounding box center [18, 195] width 26 height 6
